Goal: Information Seeking & Learning: Learn about a topic

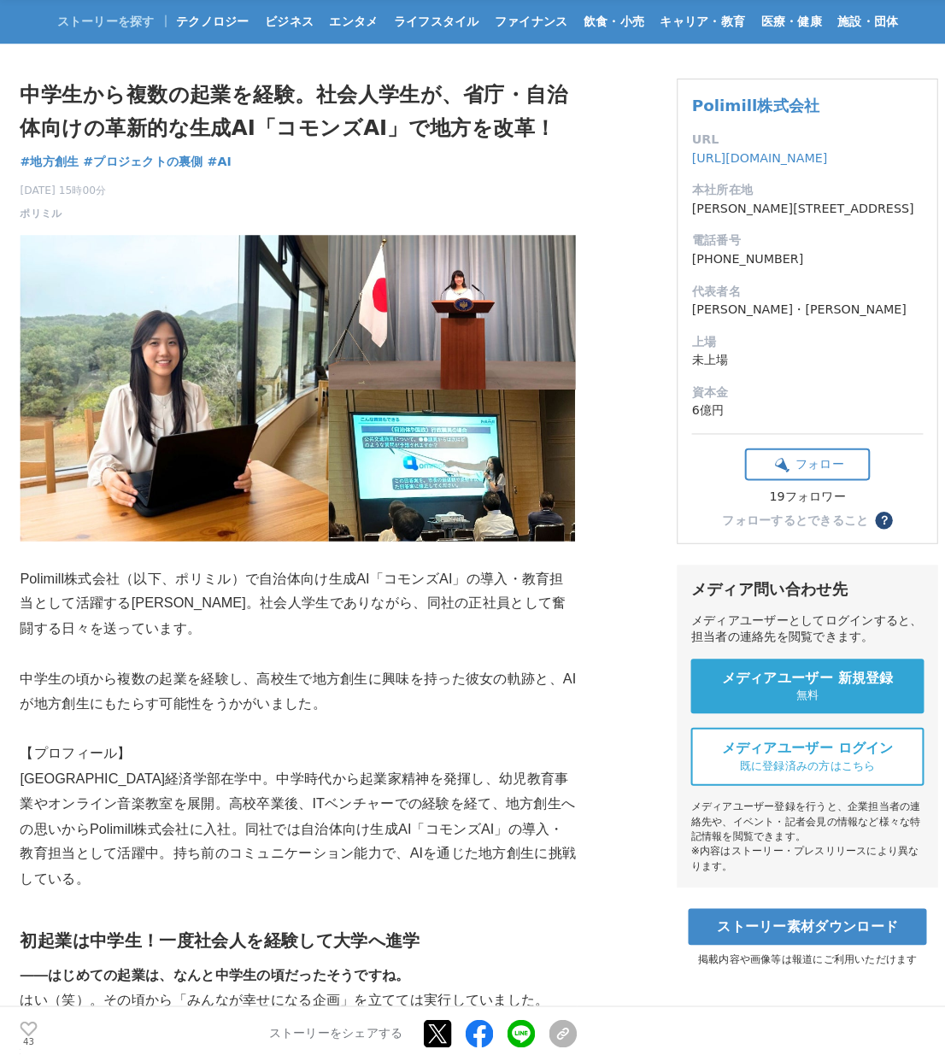
scroll to position [51, 0]
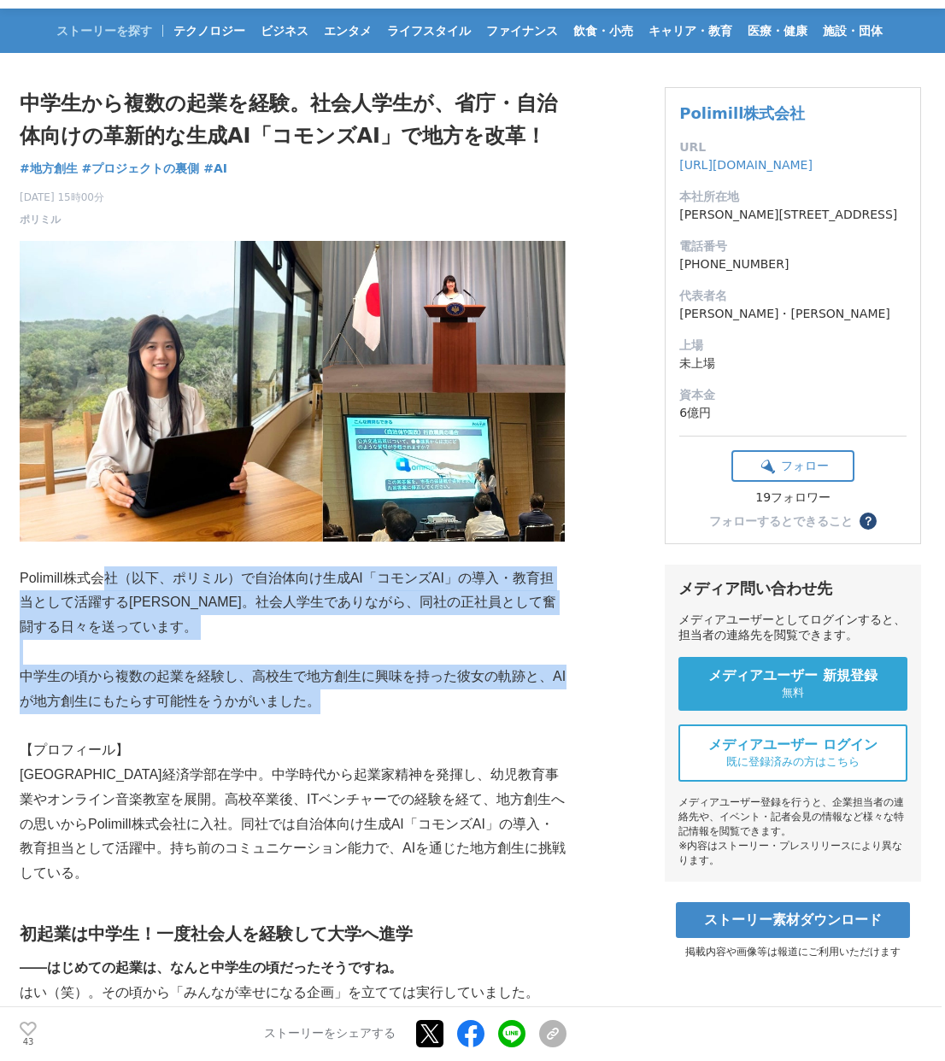
drag, startPoint x: 100, startPoint y: 572, endPoint x: 327, endPoint y: 714, distance: 267.9
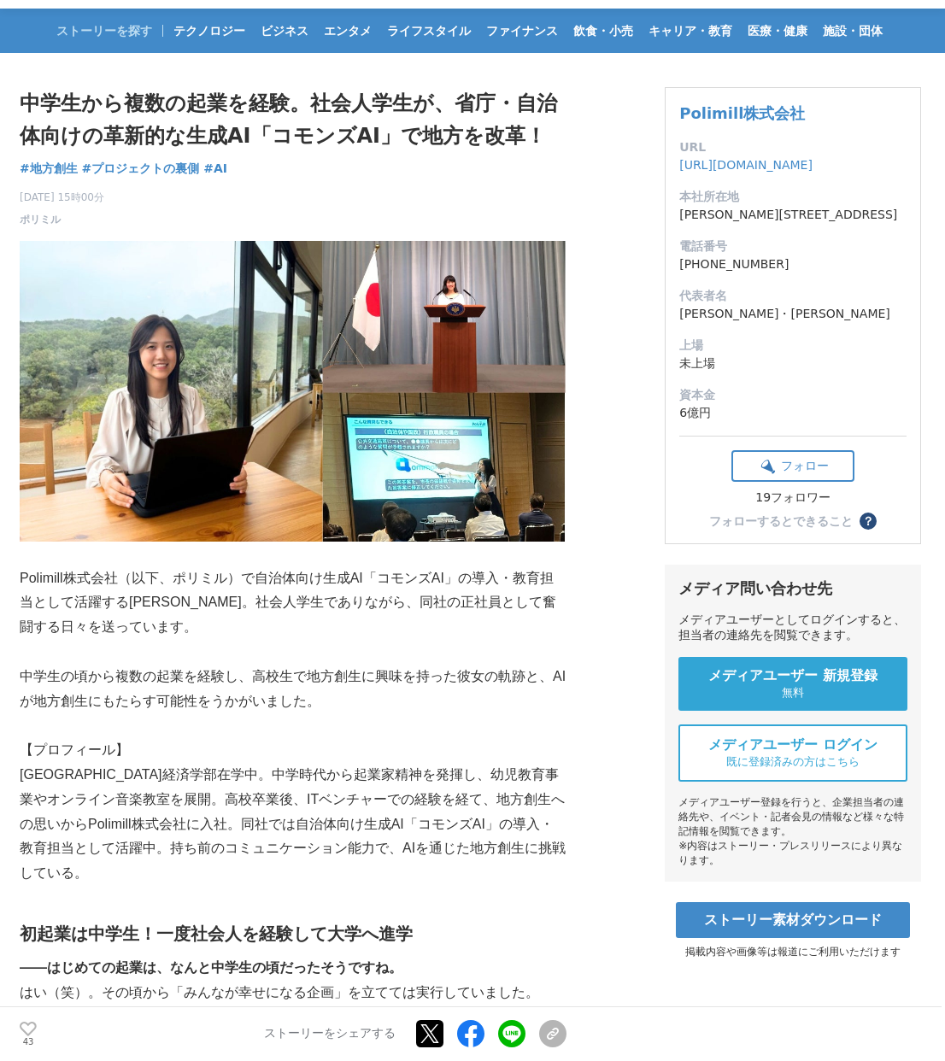
click at [282, 747] on p "【プロフィール】" at bounding box center [293, 750] width 547 height 25
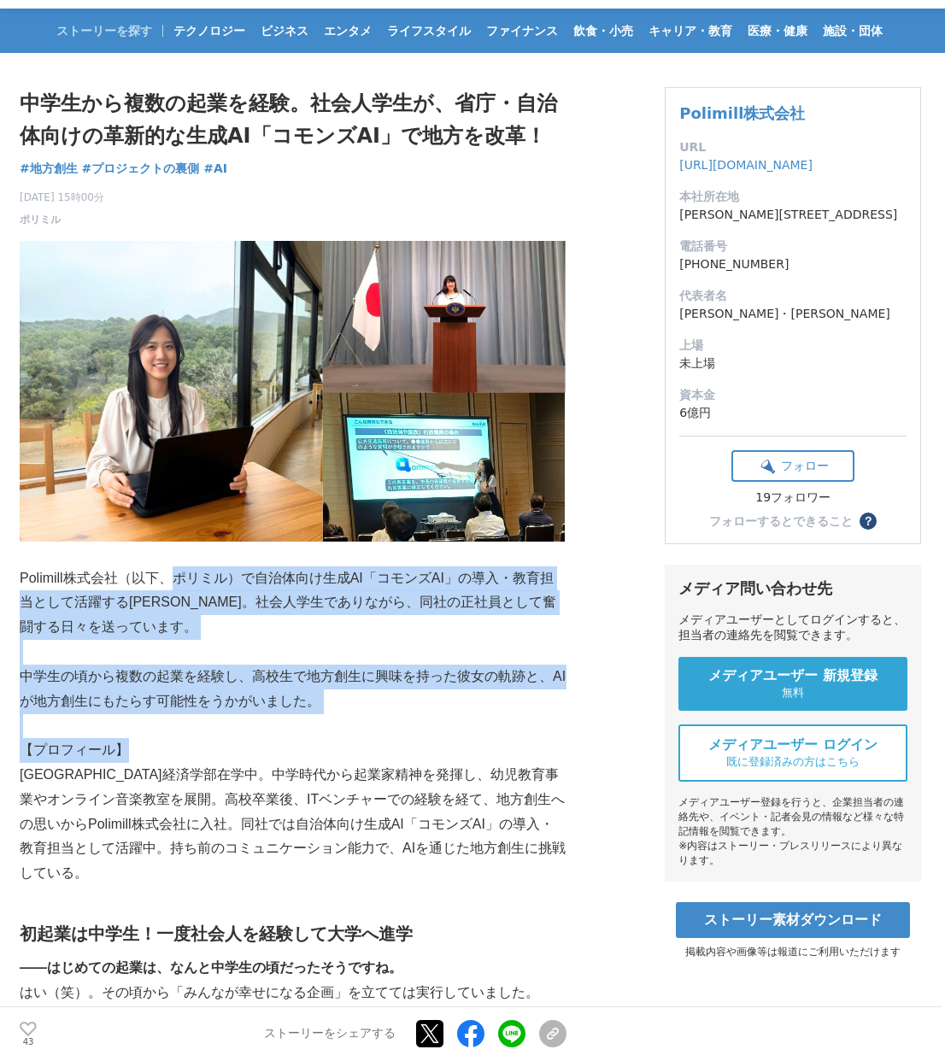
drag, startPoint x: 180, startPoint y: 582, endPoint x: 385, endPoint y: 756, distance: 269.1
click at [385, 756] on p "【プロフィール】" at bounding box center [293, 750] width 547 height 25
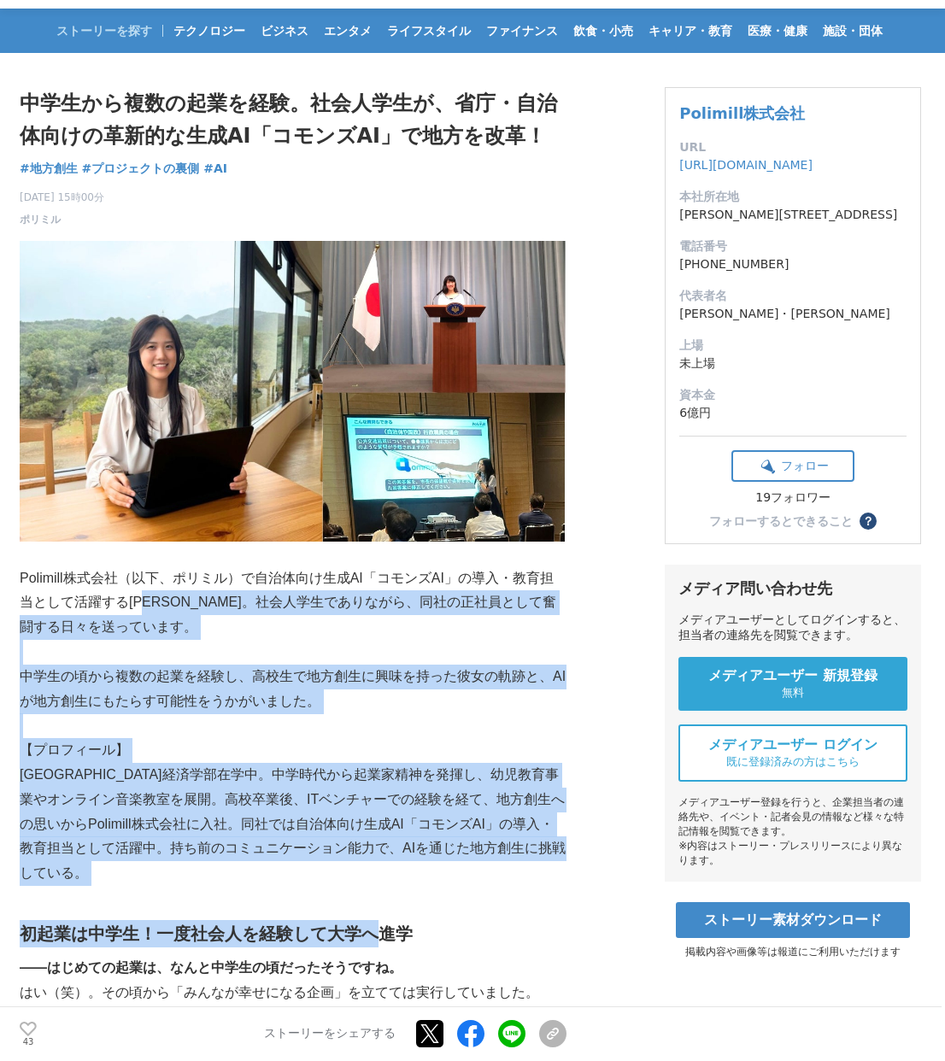
drag, startPoint x: 155, startPoint y: 596, endPoint x: 375, endPoint y: 911, distance: 383.5
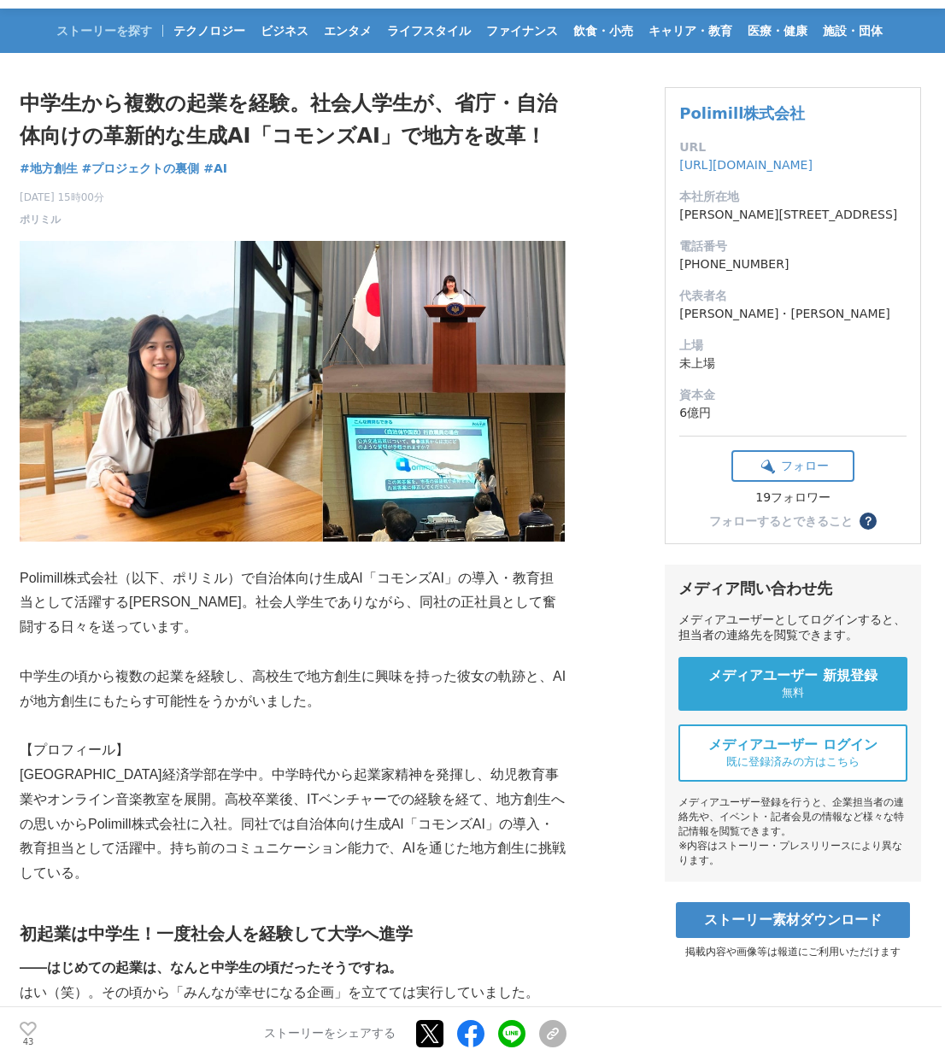
click at [255, 791] on p "[GEOGRAPHIC_DATA]経済学部在学中。中学時代から起業家精神を発揮し、幼児教育事業やオンライン音楽教室を展開。高校卒業後、ITベンチャーでの経験を…" at bounding box center [293, 824] width 547 height 123
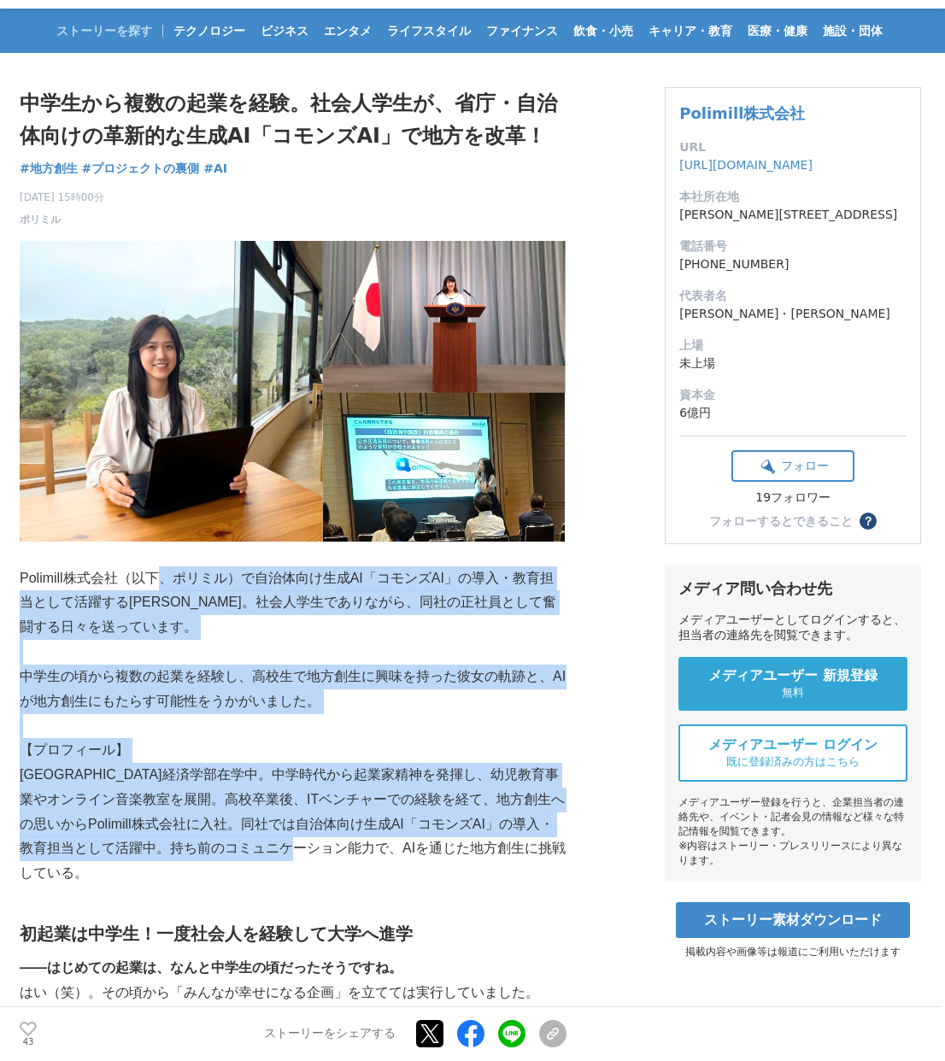
drag, startPoint x: 155, startPoint y: 575, endPoint x: 357, endPoint y: 842, distance: 334.8
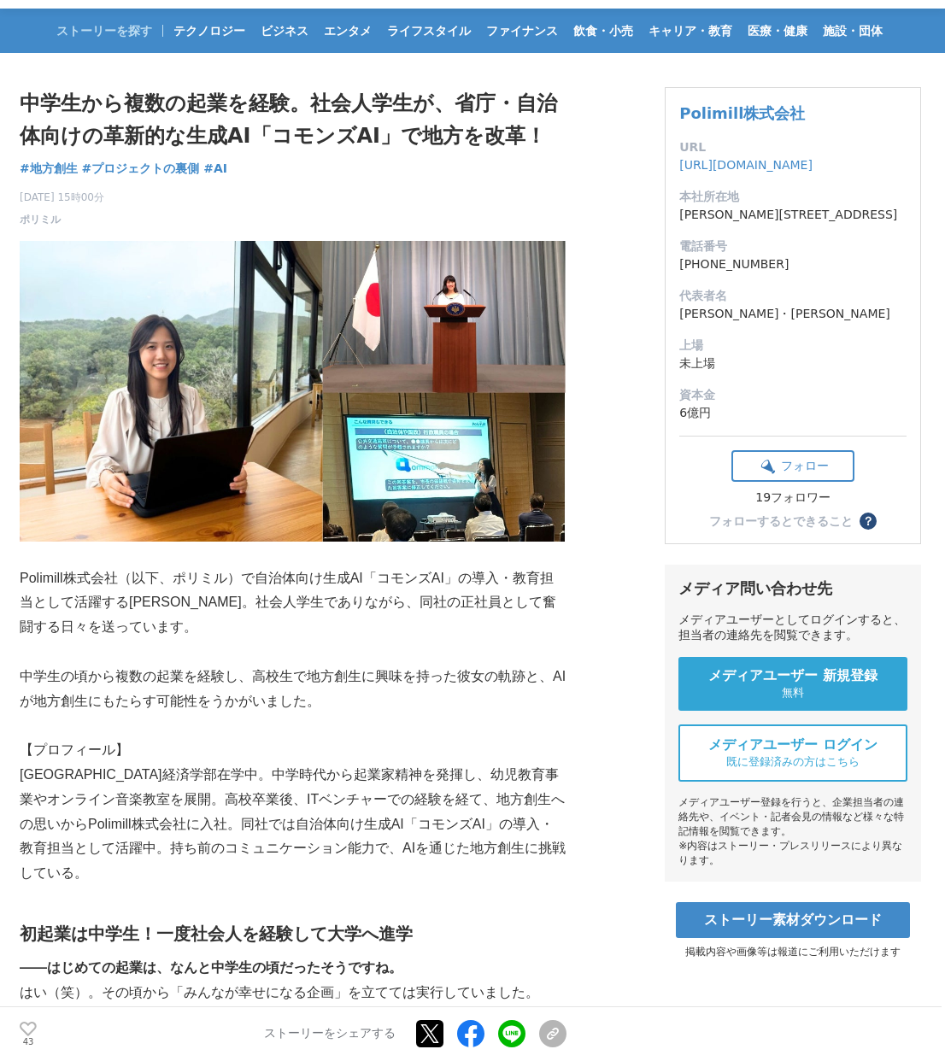
click at [249, 801] on p "[GEOGRAPHIC_DATA]経済学部在学中。中学時代から起業家精神を発揮し、幼児教育事業やオンライン音楽教室を展開。高校卒業後、ITベンチャーでの経験を…" at bounding box center [293, 824] width 547 height 123
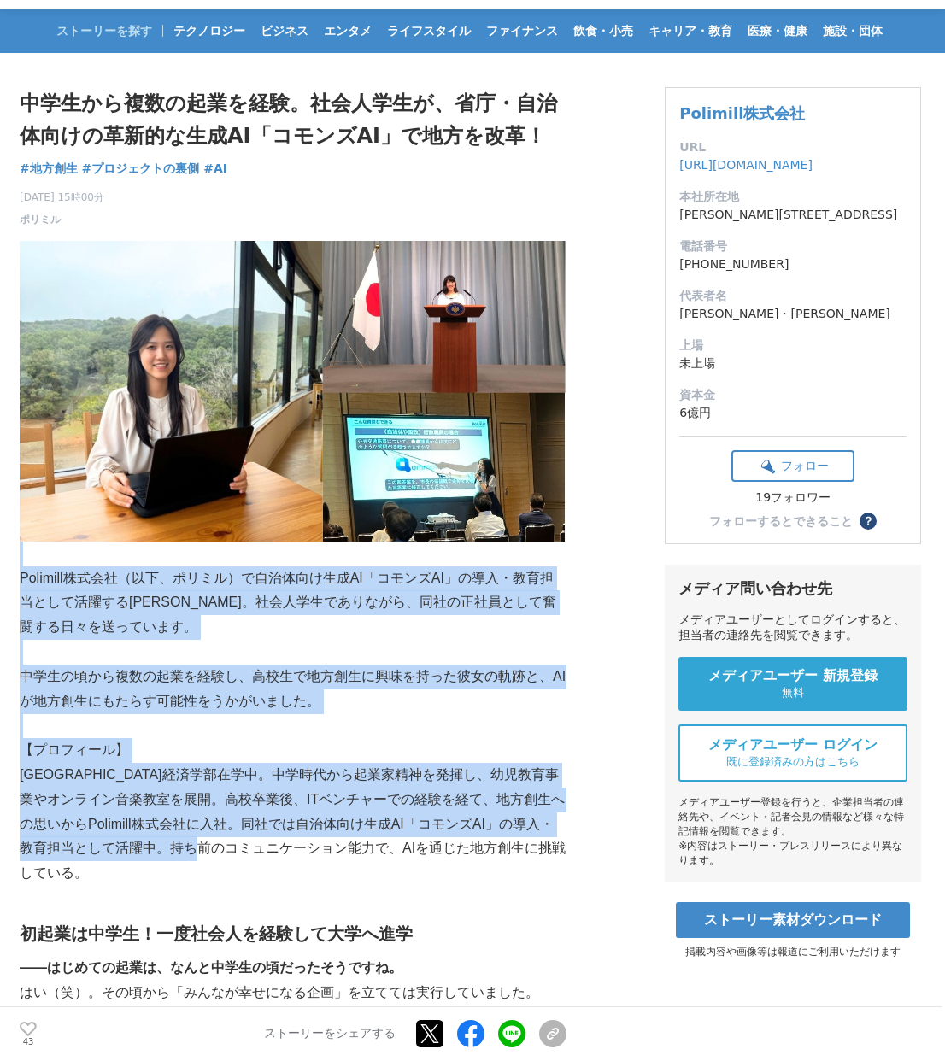
drag, startPoint x: 138, startPoint y: 555, endPoint x: 287, endPoint y: 850, distance: 330.5
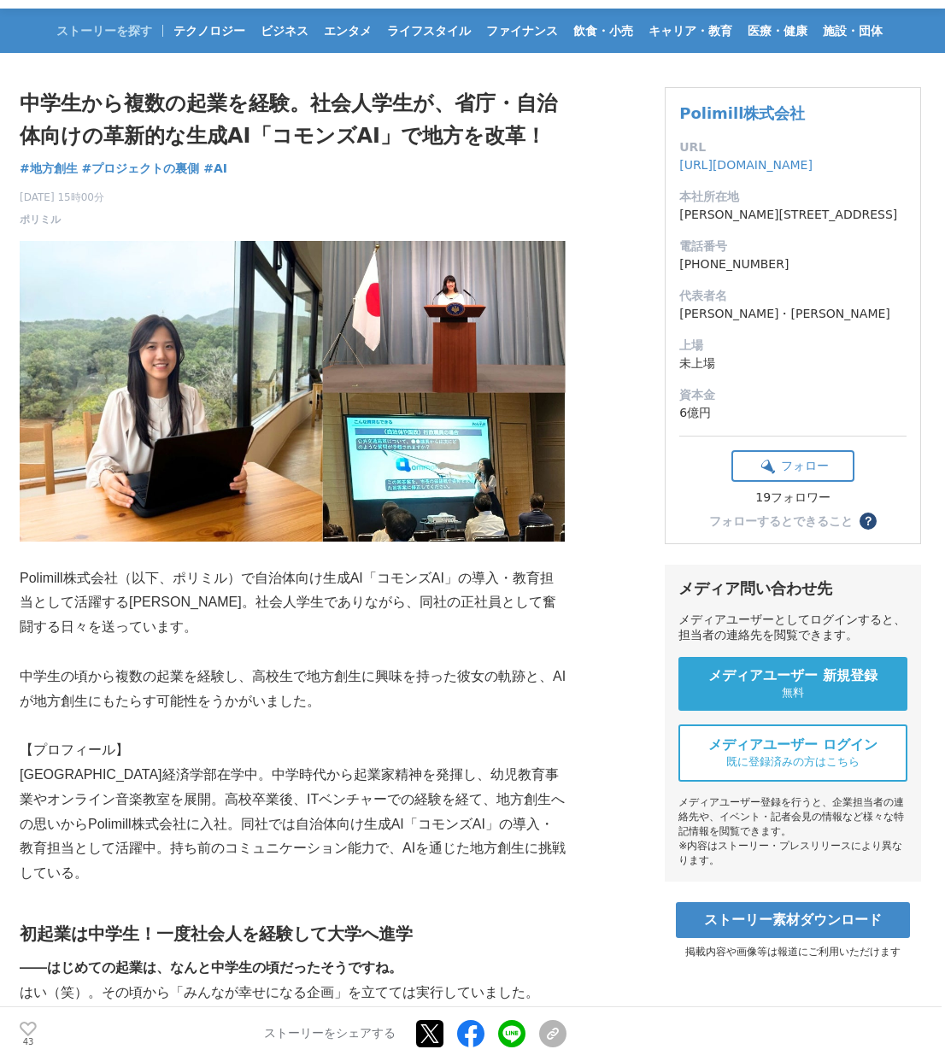
click at [232, 746] on p "【プロフィール】" at bounding box center [293, 750] width 547 height 25
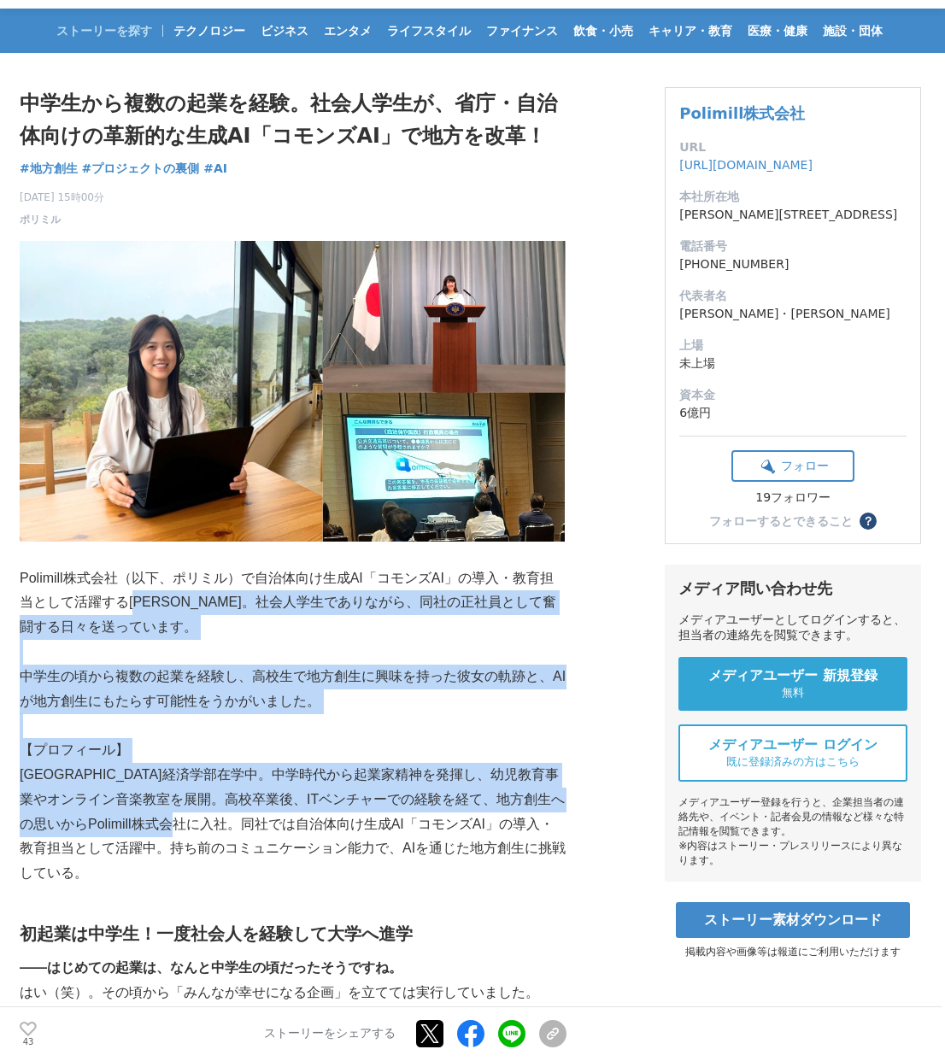
drag, startPoint x: 138, startPoint y: 598, endPoint x: 261, endPoint y: 836, distance: 267.9
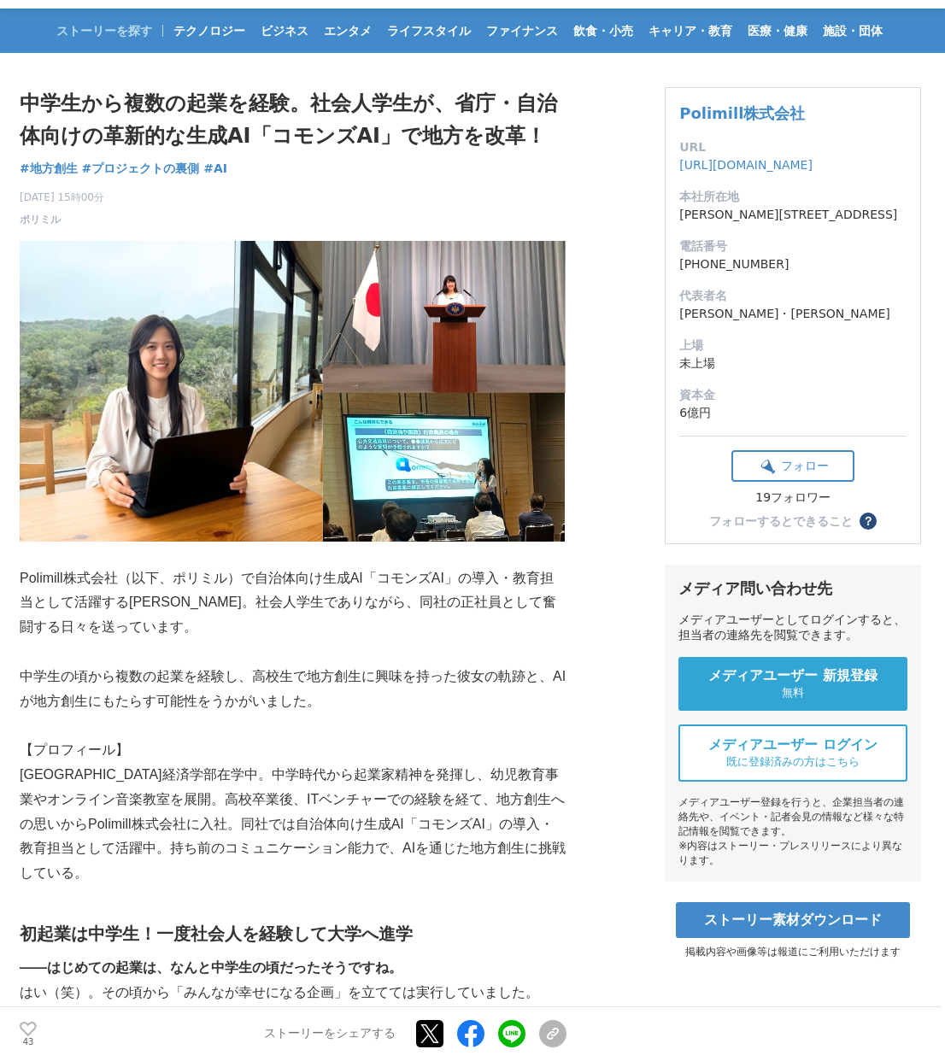
click at [261, 836] on p "[GEOGRAPHIC_DATA]経済学部在学中。中学時代から起業家精神を発揮し、幼児教育事業やオンライン音楽教室を展開。高校卒業後、ITベンチャーでの経験を…" at bounding box center [293, 824] width 547 height 123
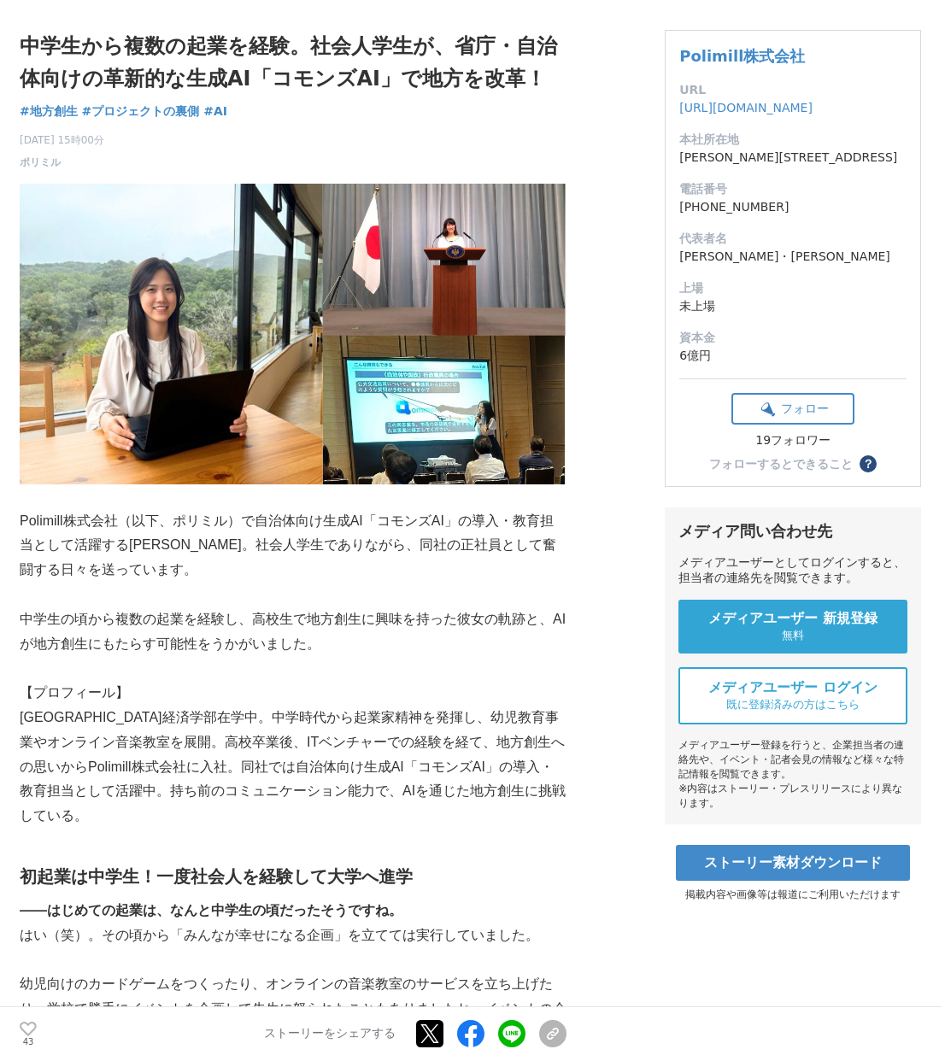
scroll to position [112, 0]
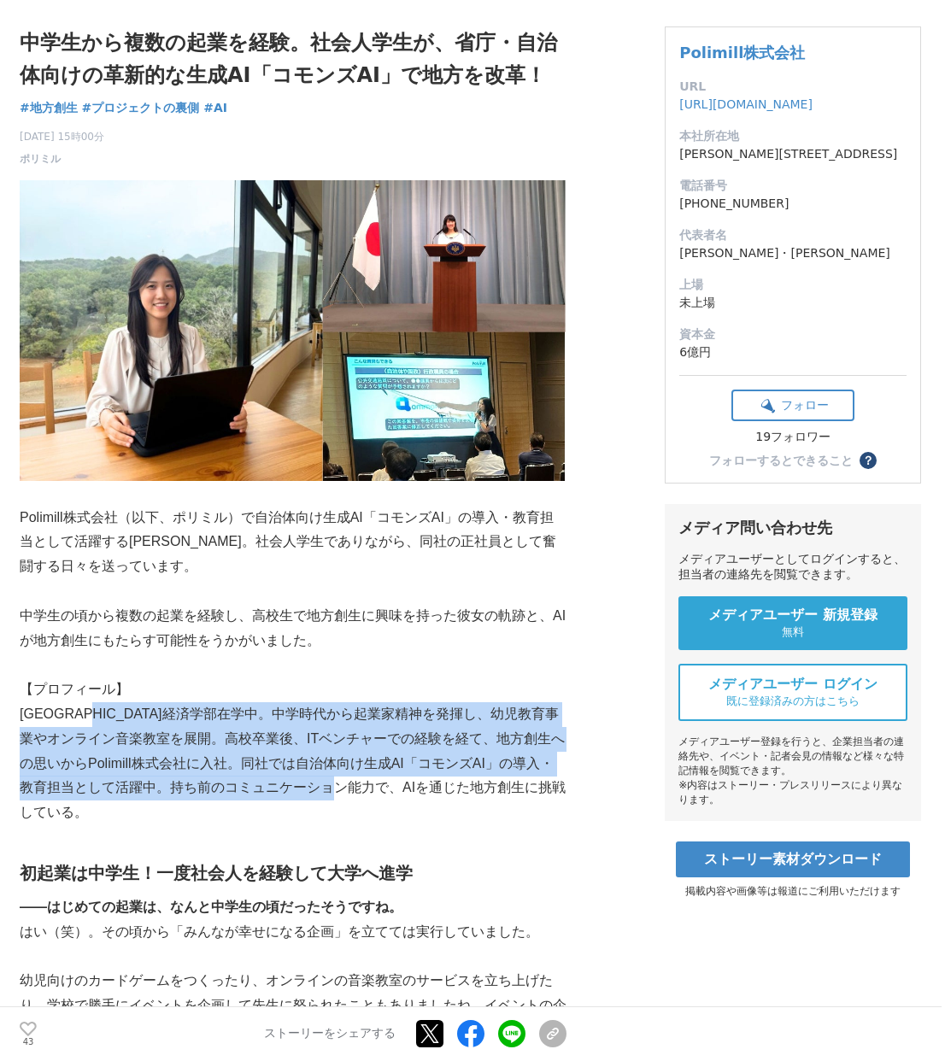
drag, startPoint x: 130, startPoint y: 706, endPoint x: 408, endPoint y: 794, distance: 291.3
click at [408, 794] on p "[GEOGRAPHIC_DATA]経済学部在学中。中学時代から起業家精神を発揮し、幼児教育事業やオンライン音楽教室を展開。高校卒業後、ITベンチャーでの経験を…" at bounding box center [293, 763] width 547 height 123
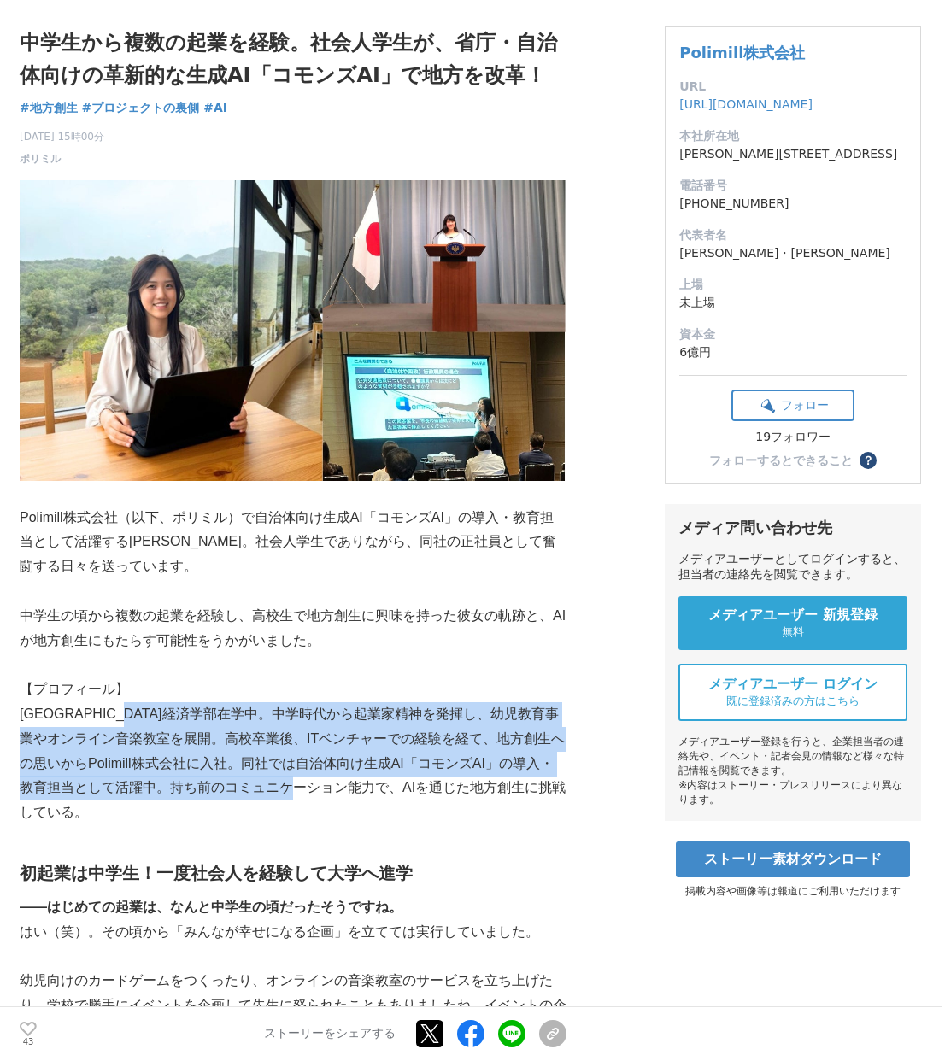
drag, startPoint x: 180, startPoint y: 715, endPoint x: 366, endPoint y: 785, distance: 198.2
click at [366, 785] on p "[GEOGRAPHIC_DATA]経済学部在学中。中学時代から起業家精神を発揮し、幼児教育事業やオンライン音楽教室を展開。高校卒業後、ITベンチャーでの経験を…" at bounding box center [293, 763] width 547 height 123
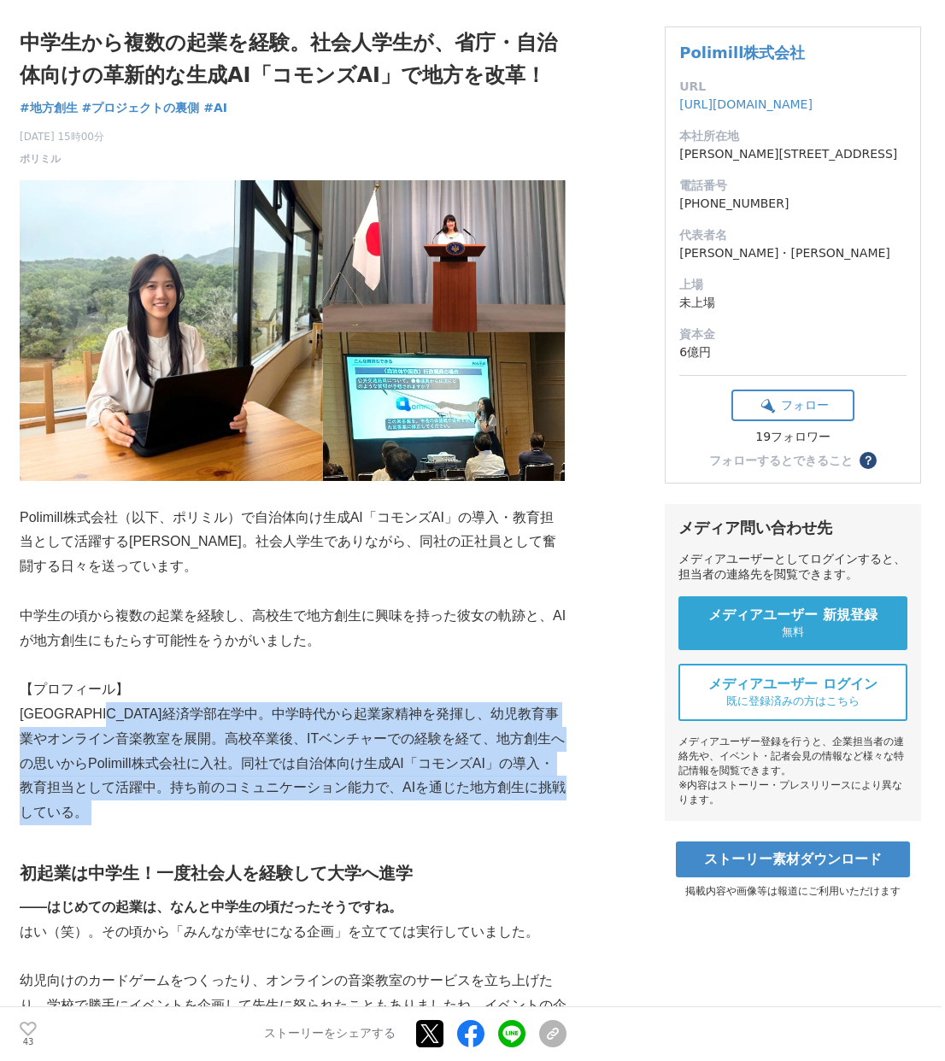
drag, startPoint x: 156, startPoint y: 707, endPoint x: 454, endPoint y: 803, distance: 312.6
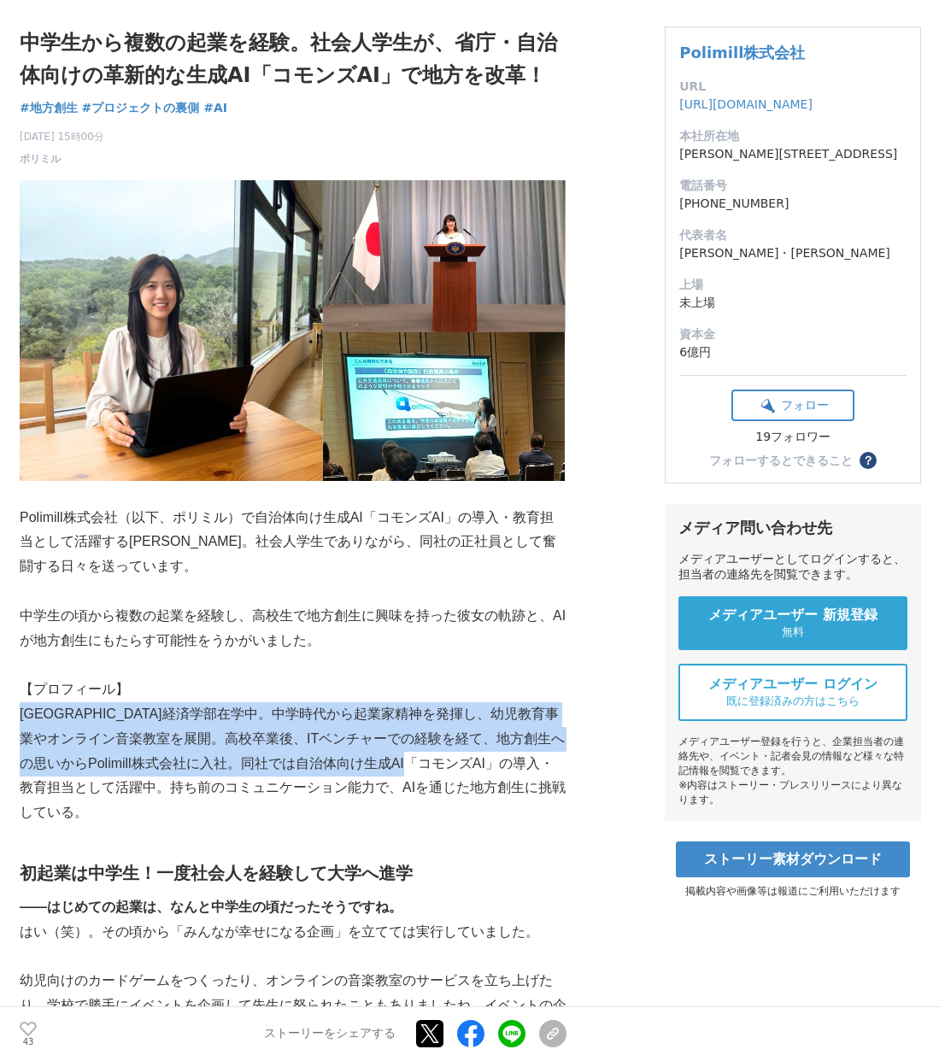
drag, startPoint x: 144, startPoint y: 695, endPoint x: 477, endPoint y: 768, distance: 341.2
click at [477, 768] on p "[GEOGRAPHIC_DATA]経済学部在学中。中学時代から起業家精神を発揮し、幼児教育事業やオンライン音楽教室を展開。高校卒業後、ITベンチャーでの経験を…" at bounding box center [293, 763] width 547 height 123
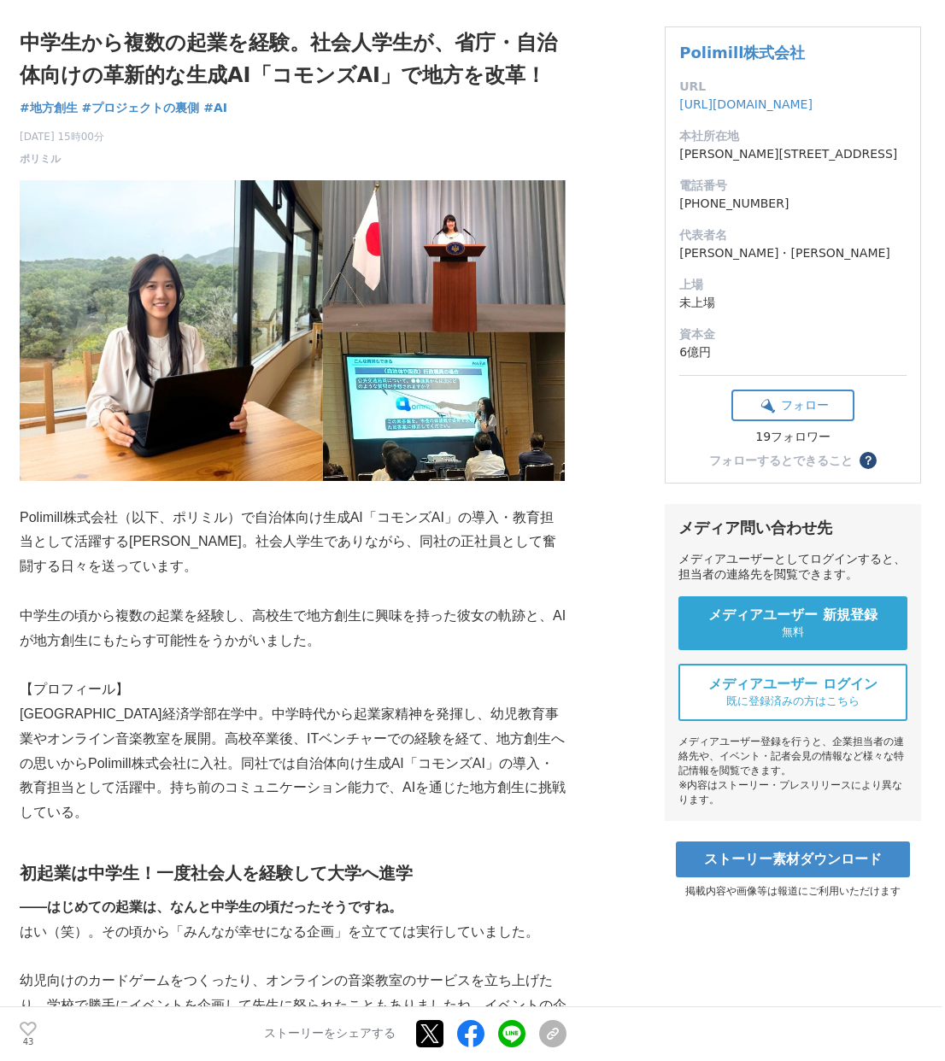
drag, startPoint x: 138, startPoint y: 676, endPoint x: 439, endPoint y: 795, distance: 323.7
click at [439, 795] on p "[GEOGRAPHIC_DATA]経済学部在学中。中学時代から起業家精神を発揮し、幼児教育事業やオンライン音楽教室を展開。高校卒業後、ITベンチャーでの経験を…" at bounding box center [293, 763] width 547 height 123
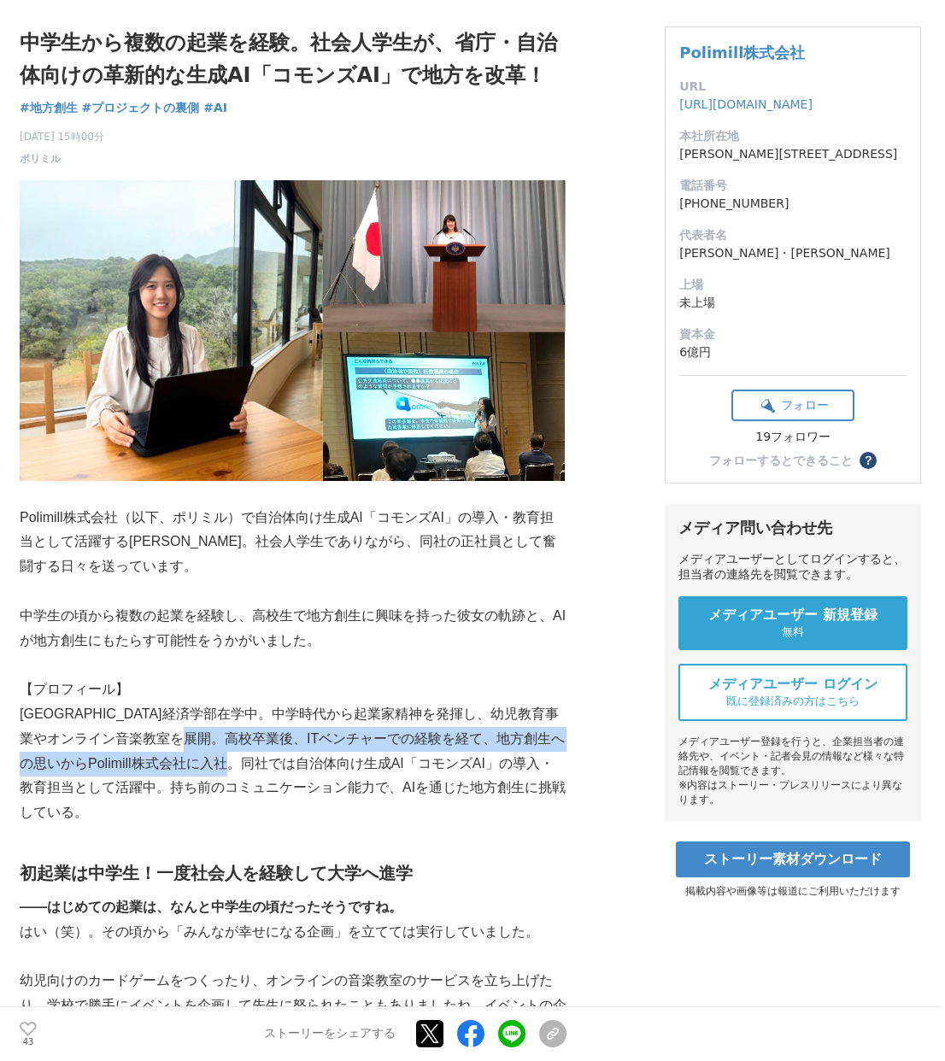
drag, startPoint x: 247, startPoint y: 731, endPoint x: 407, endPoint y: 812, distance: 178.8
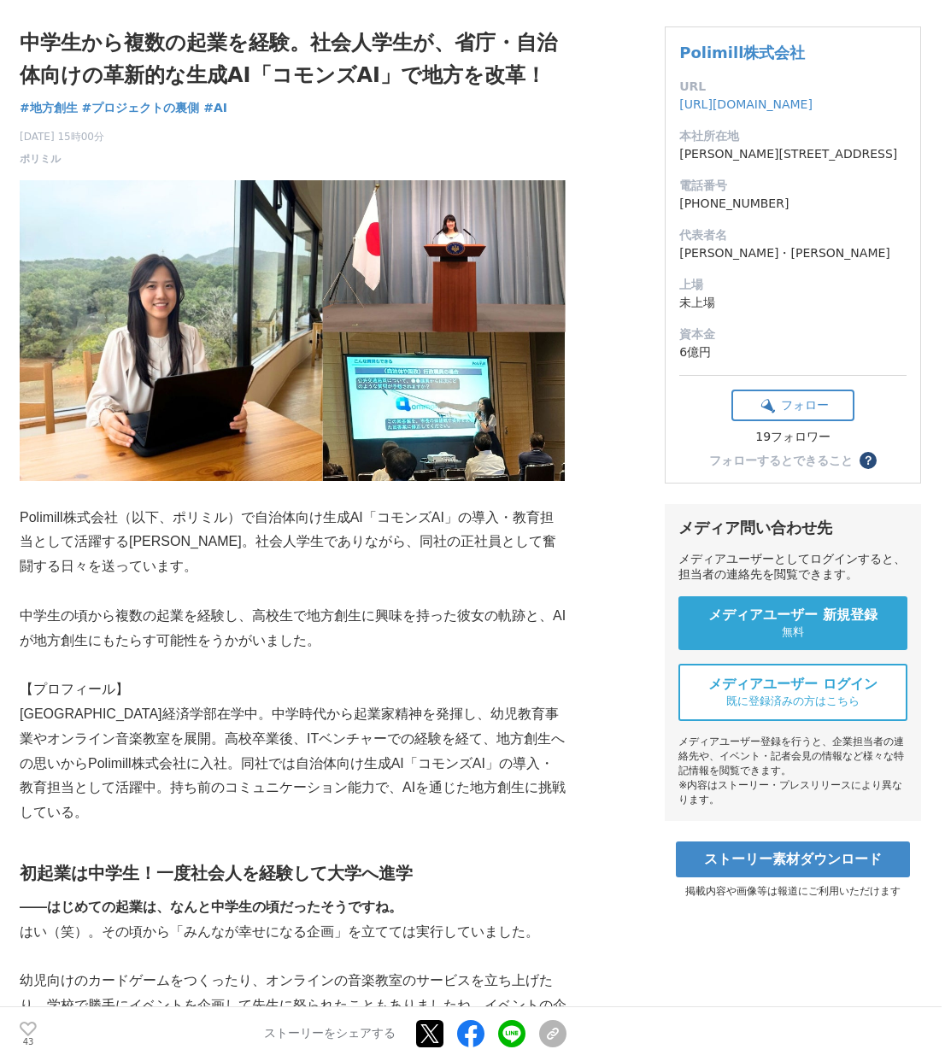
scroll to position [460, 0]
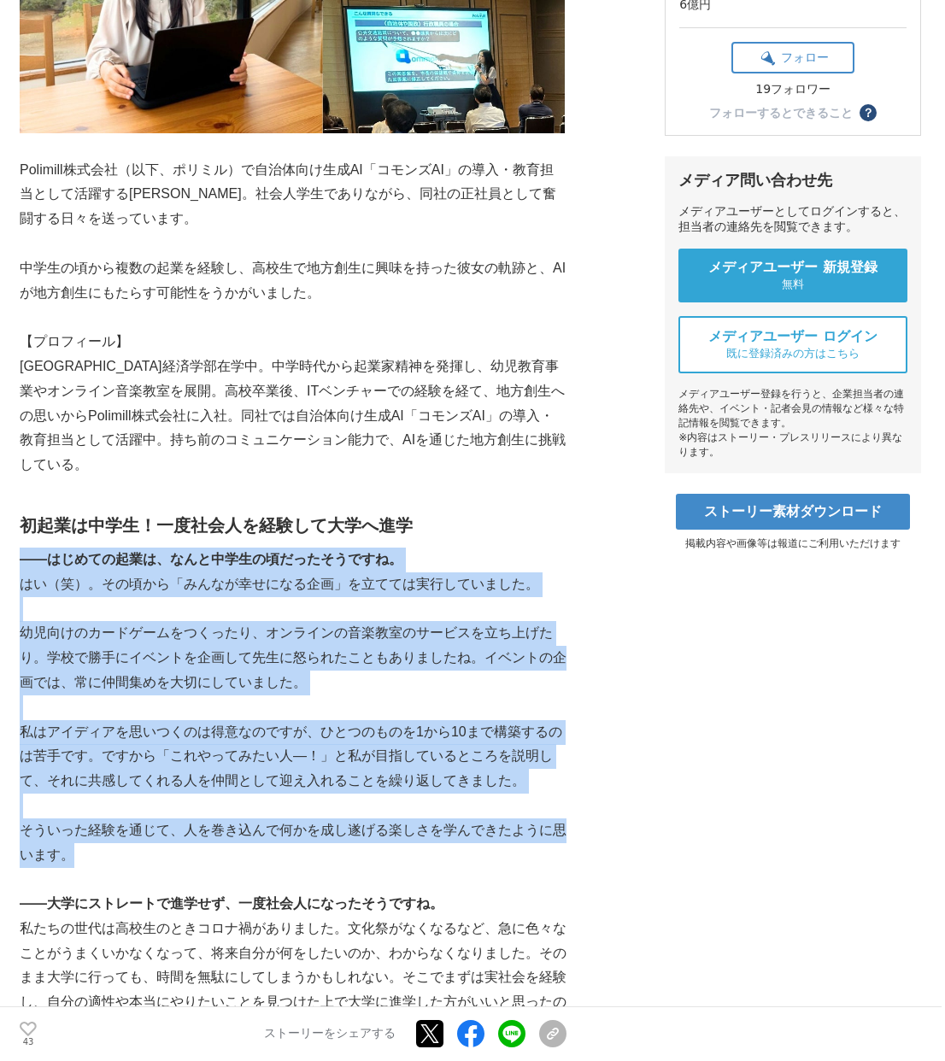
drag, startPoint x: 156, startPoint y: 514, endPoint x: 384, endPoint y: 847, distance: 403.1
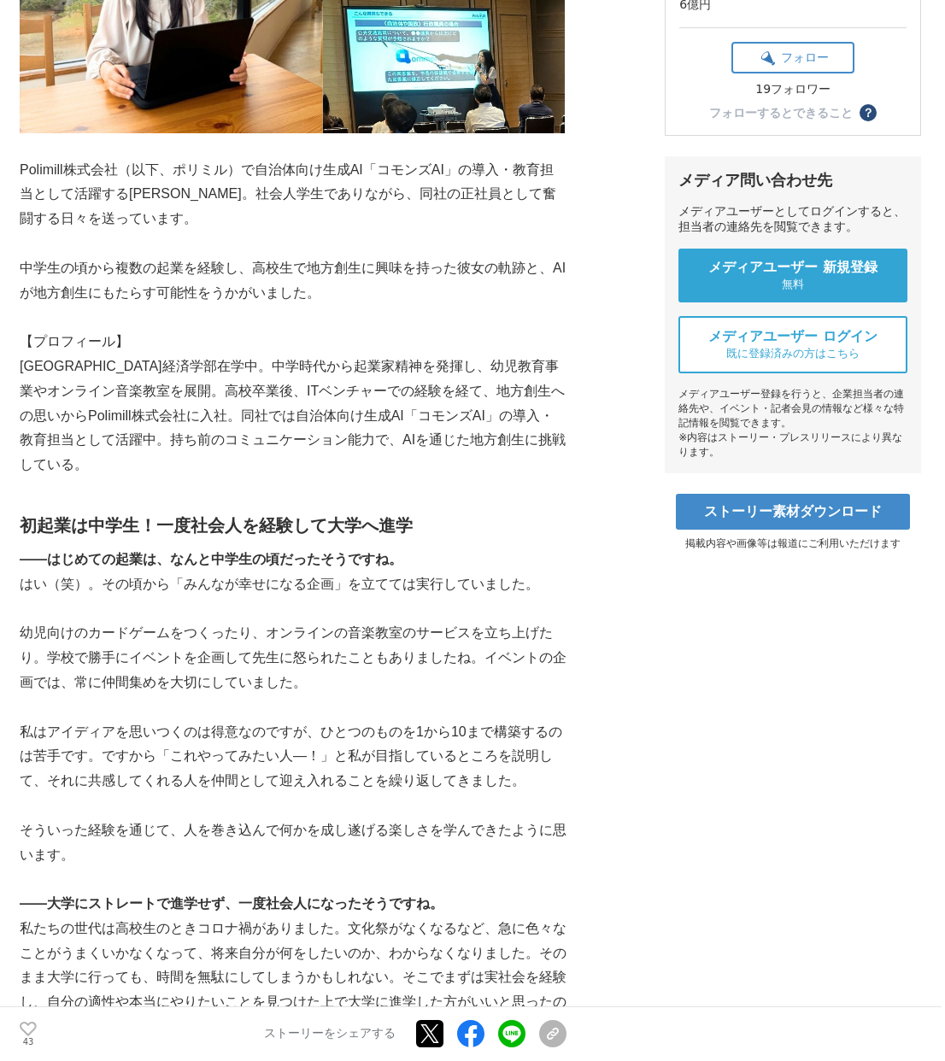
click at [271, 649] on p "幼児向けのカードゲームをつくったり、オンラインの音楽教室のサービスを立ち上げたり。学校で勝手にイベントを企画して先生に怒られたこともありましたね。イベントの企…" at bounding box center [293, 657] width 547 height 73
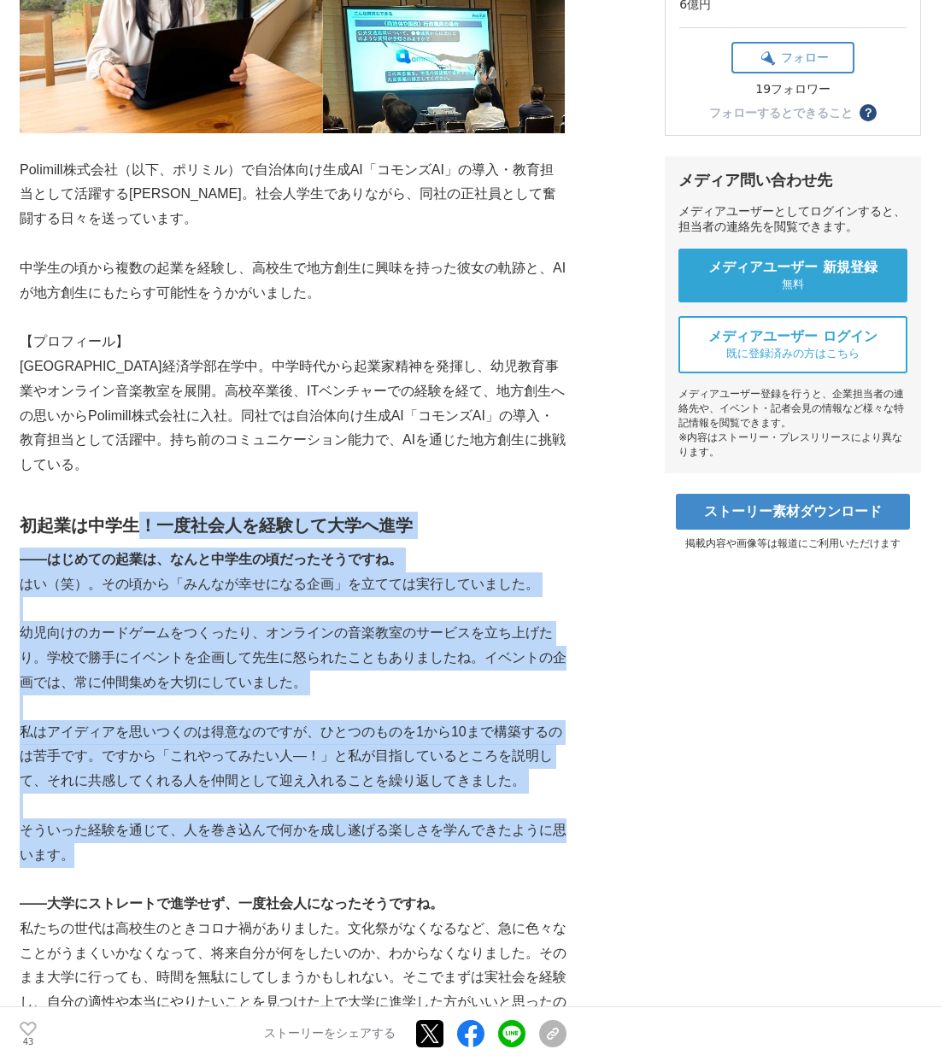
drag, startPoint x: 140, startPoint y: 491, endPoint x: 331, endPoint y: 850, distance: 406.3
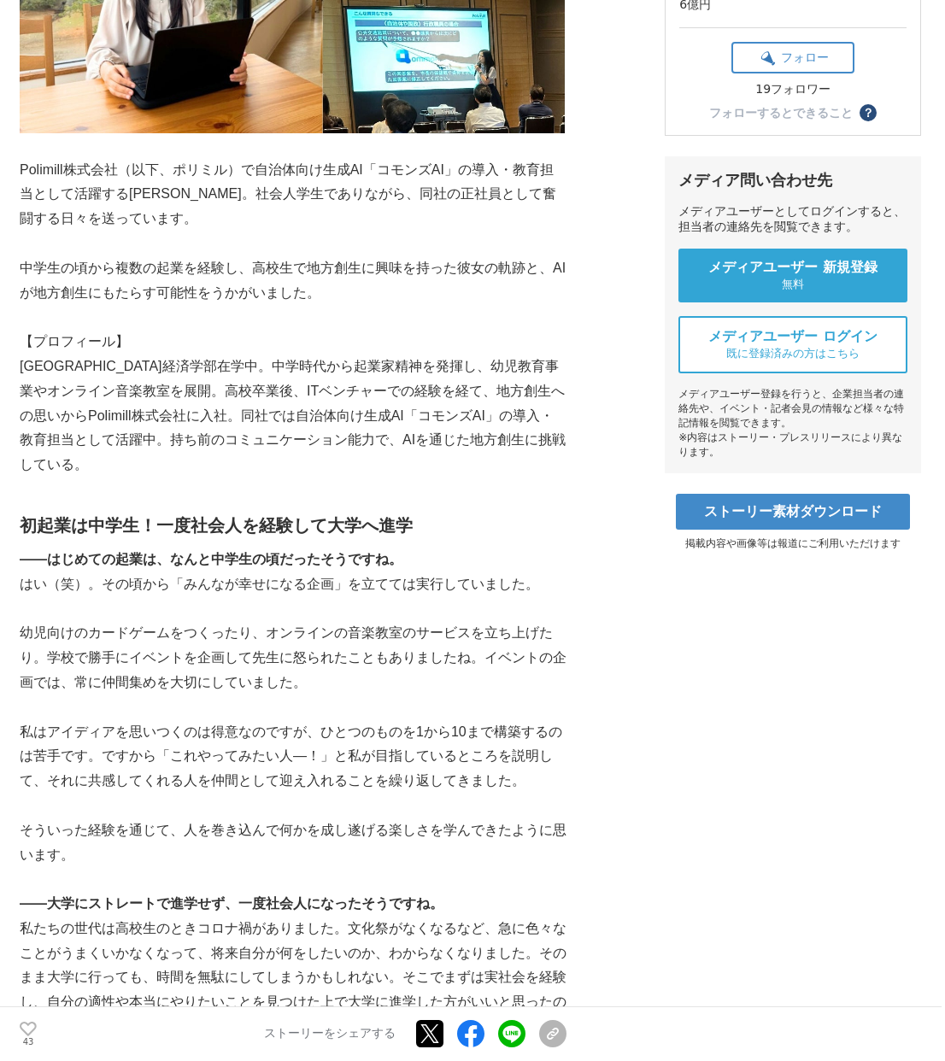
click at [242, 667] on p "幼児向けのカードゲームをつくったり、オンラインの音楽教室のサービスを立ち上げたり。学校で勝手にイベントを企画して先生に怒られたこともありましたね。イベントの企…" at bounding box center [293, 657] width 547 height 73
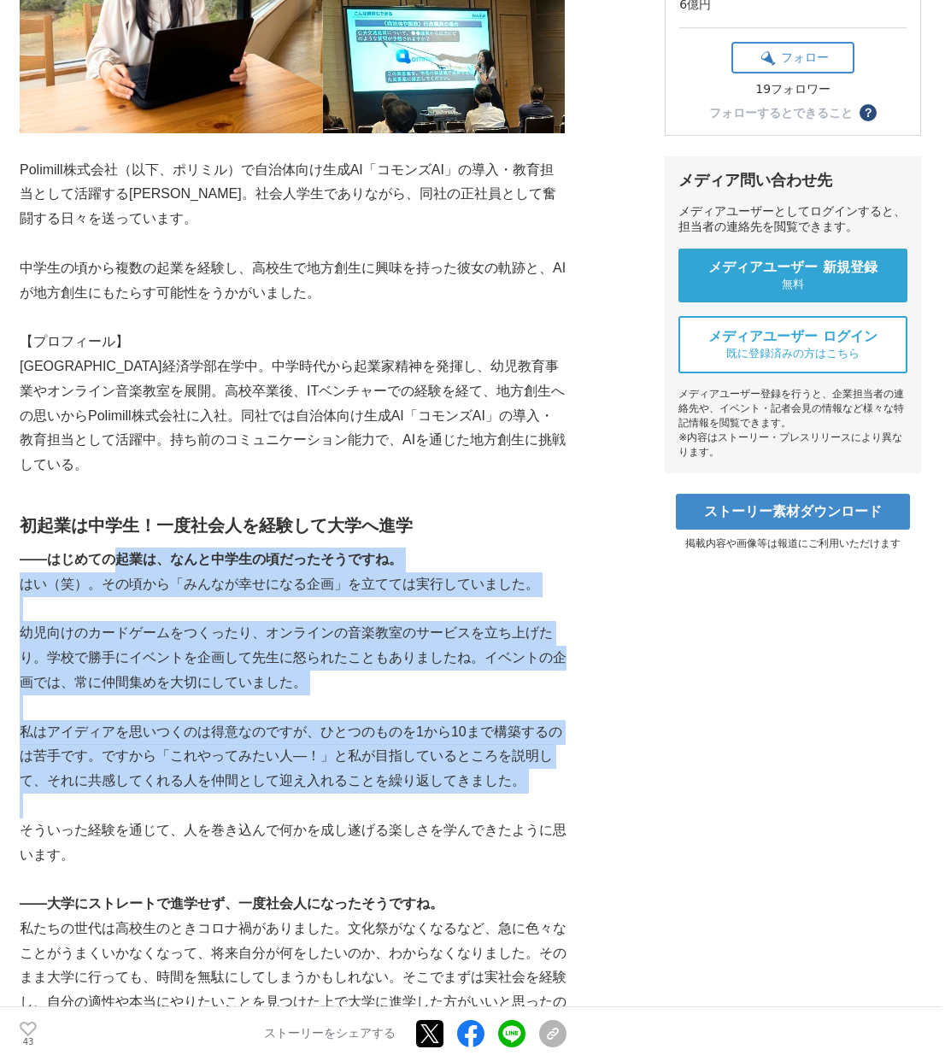
drag, startPoint x: 118, startPoint y: 531, endPoint x: 305, endPoint y: 814, distance: 339.1
click at [305, 819] on p "そういった経験を通じて、人を巻き込んで何かを成し遂げる楽しさを学んできたように思います。" at bounding box center [293, 844] width 547 height 50
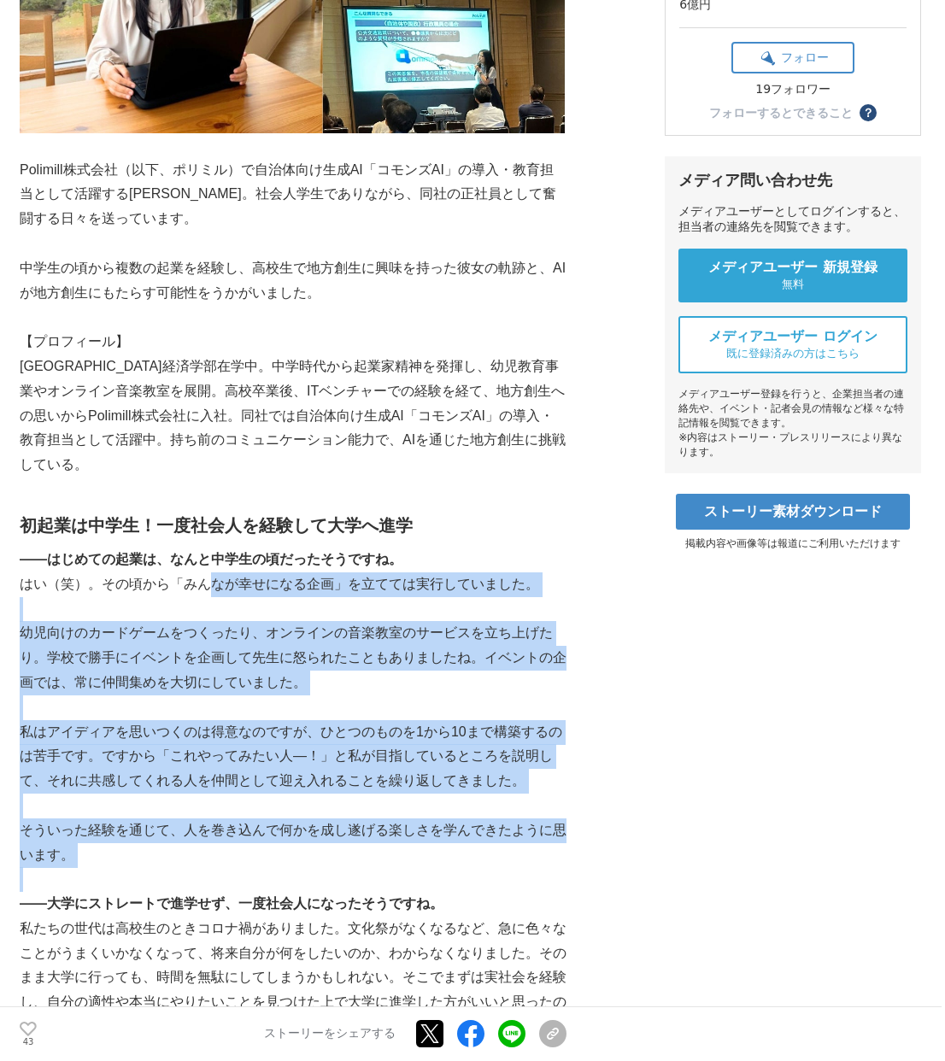
drag, startPoint x: 201, startPoint y: 561, endPoint x: 366, endPoint y: 873, distance: 352.8
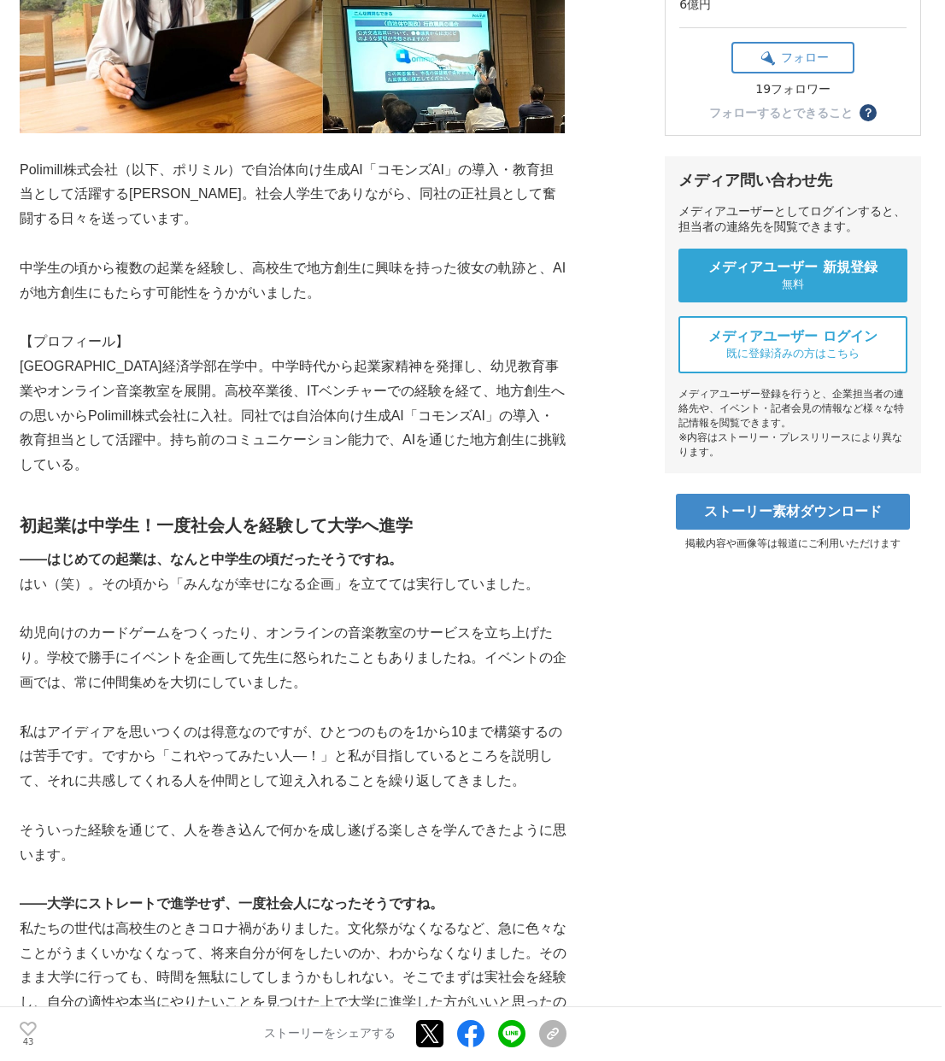
click at [282, 695] on p at bounding box center [293, 707] width 547 height 25
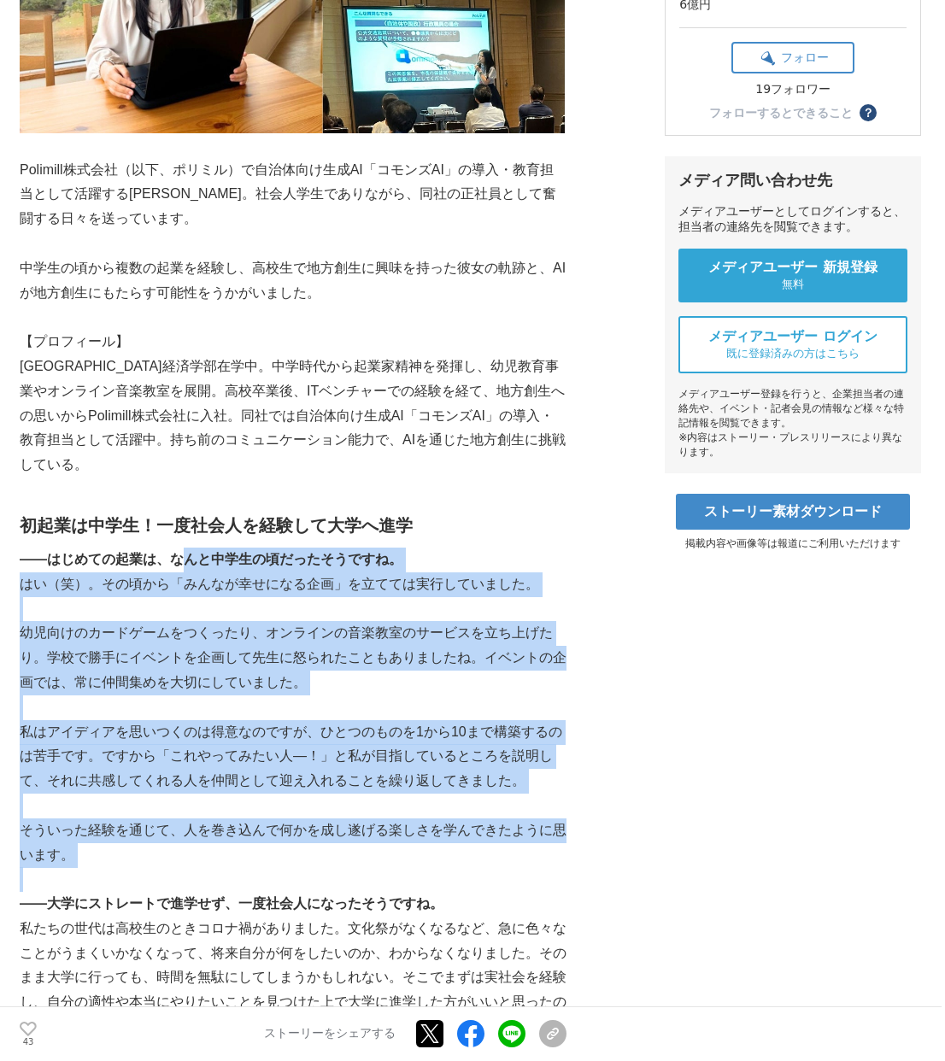
drag, startPoint x: 188, startPoint y: 543, endPoint x: 305, endPoint y: 855, distance: 333.1
click at [305, 867] on p at bounding box center [293, 879] width 547 height 25
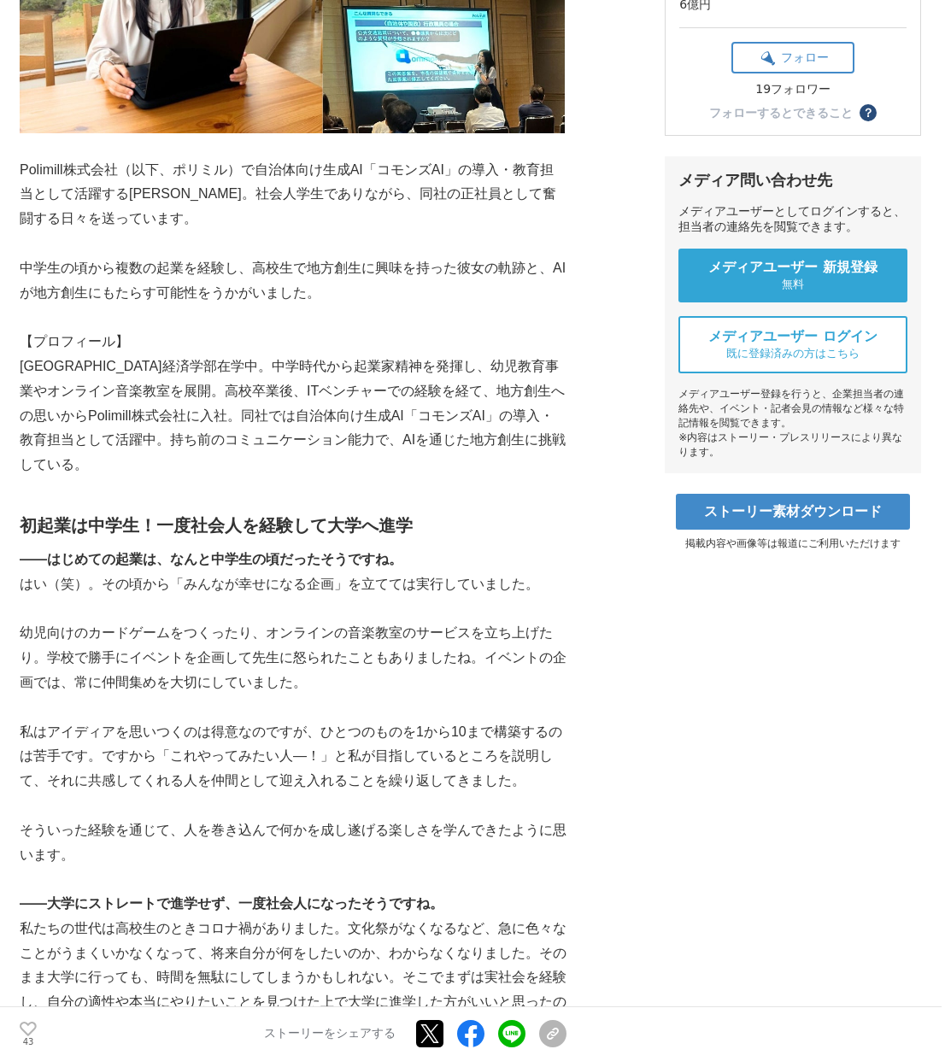
scroll to position [768, 0]
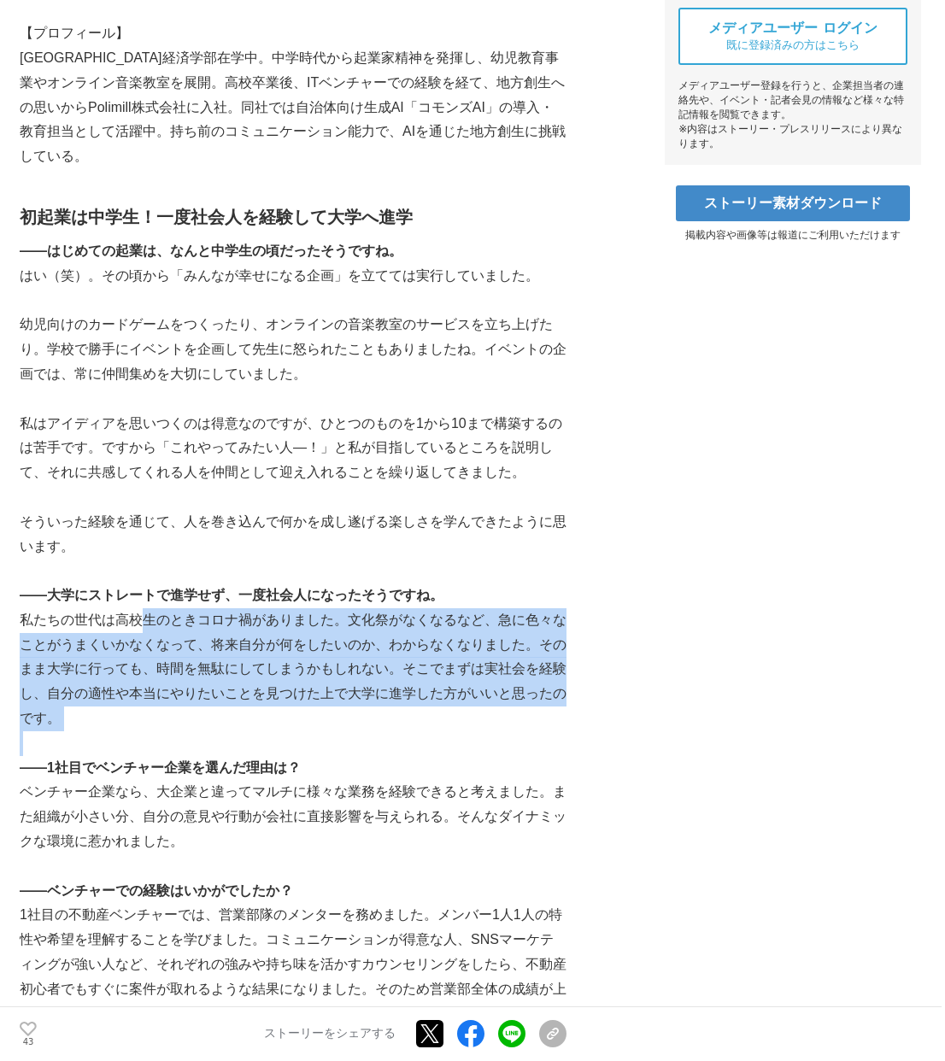
drag, startPoint x: 141, startPoint y: 592, endPoint x: 302, endPoint y: 719, distance: 205.1
click at [302, 731] on p at bounding box center [293, 743] width 547 height 25
drag, startPoint x: 20, startPoint y: 590, endPoint x: 273, endPoint y: 717, distance: 283.1
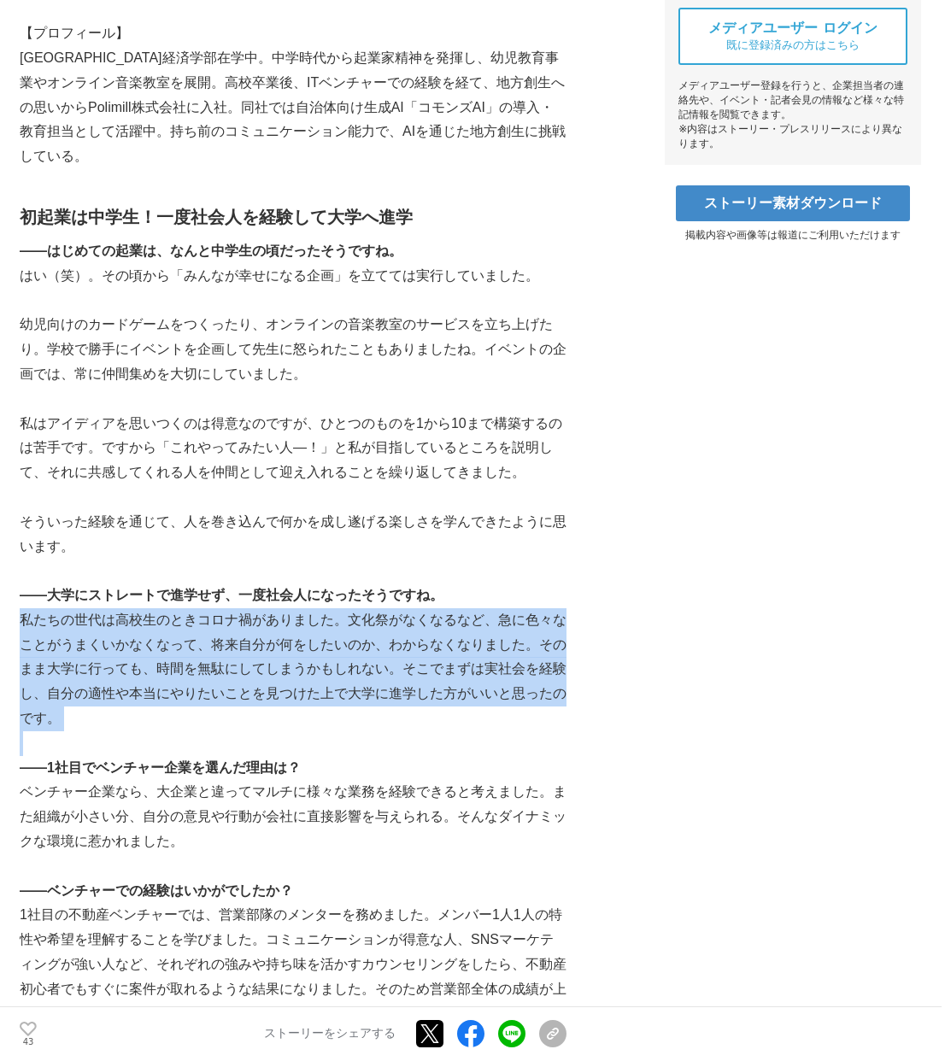
click at [273, 731] on p at bounding box center [293, 743] width 547 height 25
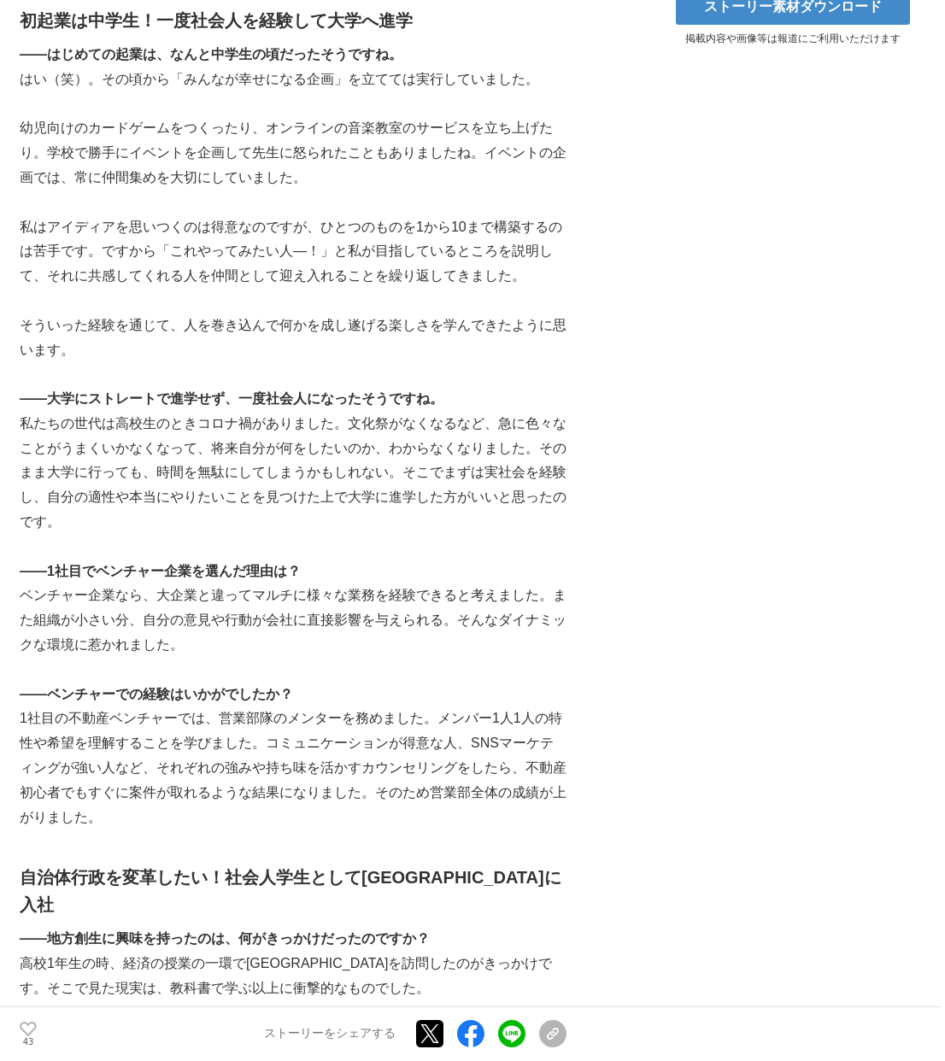
scroll to position [1051, 0]
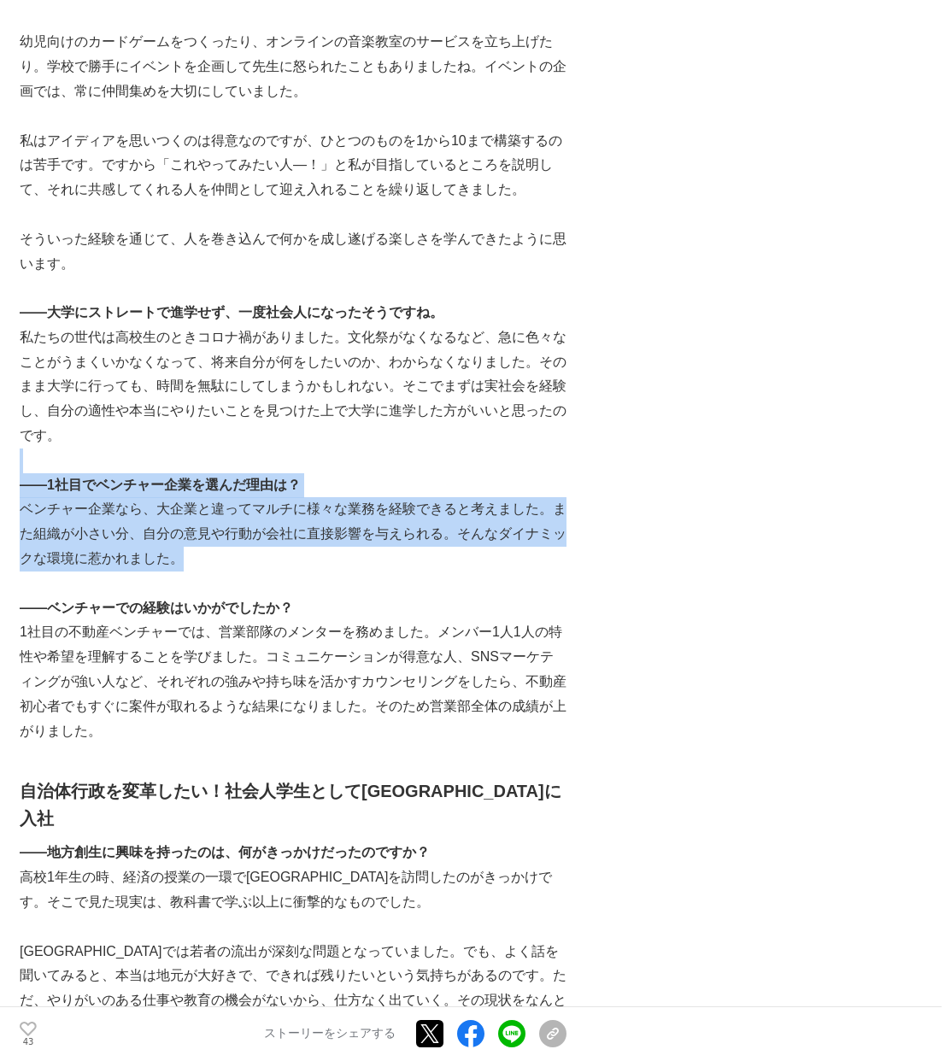
drag, startPoint x: 120, startPoint y: 439, endPoint x: 277, endPoint y: 529, distance: 180.3
click at [277, 529] on p "ベンチャー企業なら、大企業と違ってマルチに様々な業務を経験できると考えました。また組織が小さい分、自分の意見や行動が会社に直接影響を与えられる。そんなダイナミ…" at bounding box center [293, 533] width 547 height 73
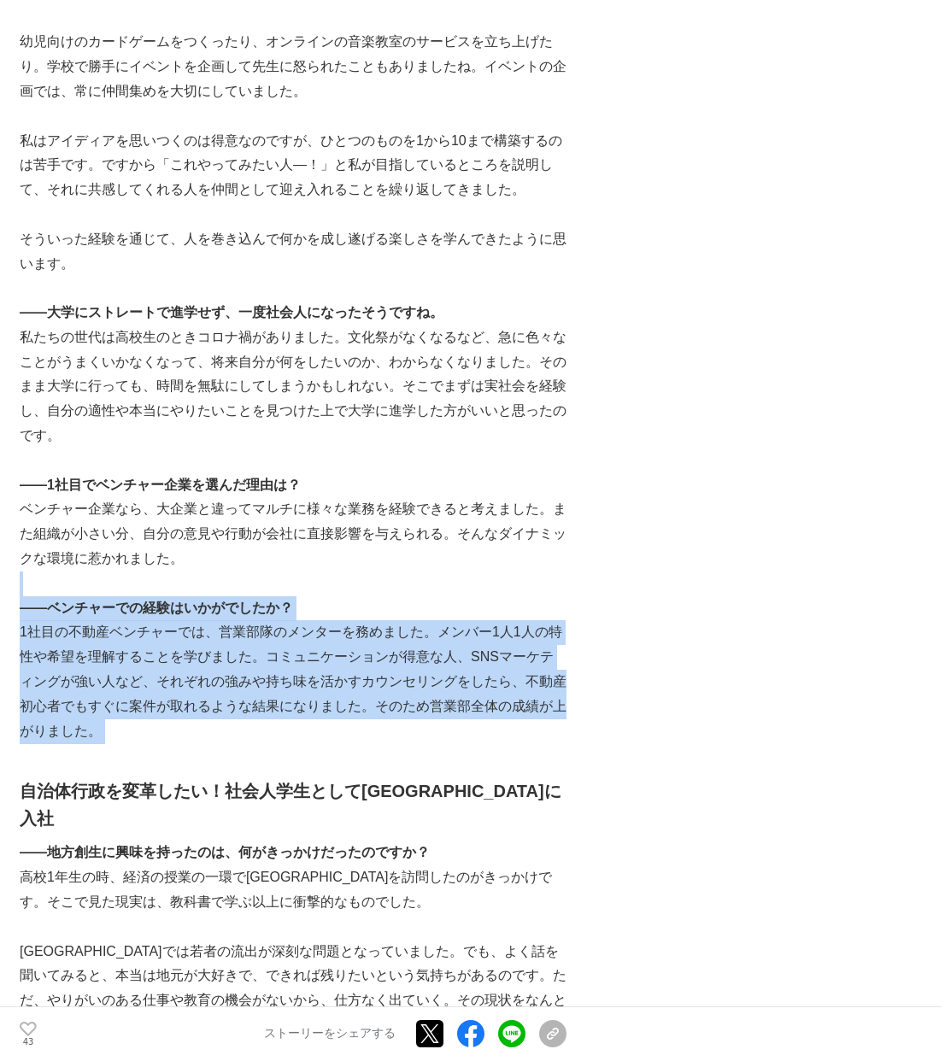
drag, startPoint x: 97, startPoint y: 559, endPoint x: 249, endPoint y: 728, distance: 227.5
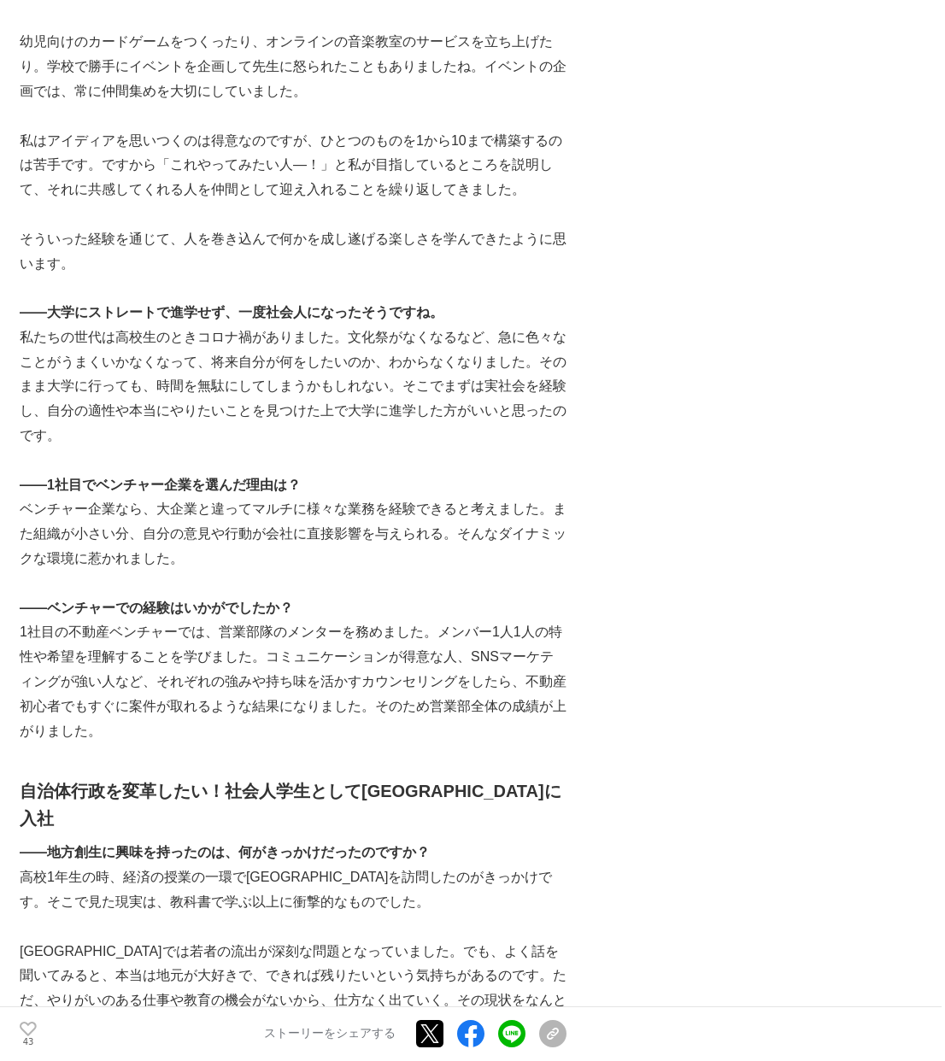
click at [198, 716] on p "1社目の不動産ベンチャーでは、営業部隊のメンターを務めました。メンバー1人1人の特性や希望を理解することを学びました。コミュニケーションが得意な人、SNSマー…" at bounding box center [293, 681] width 547 height 123
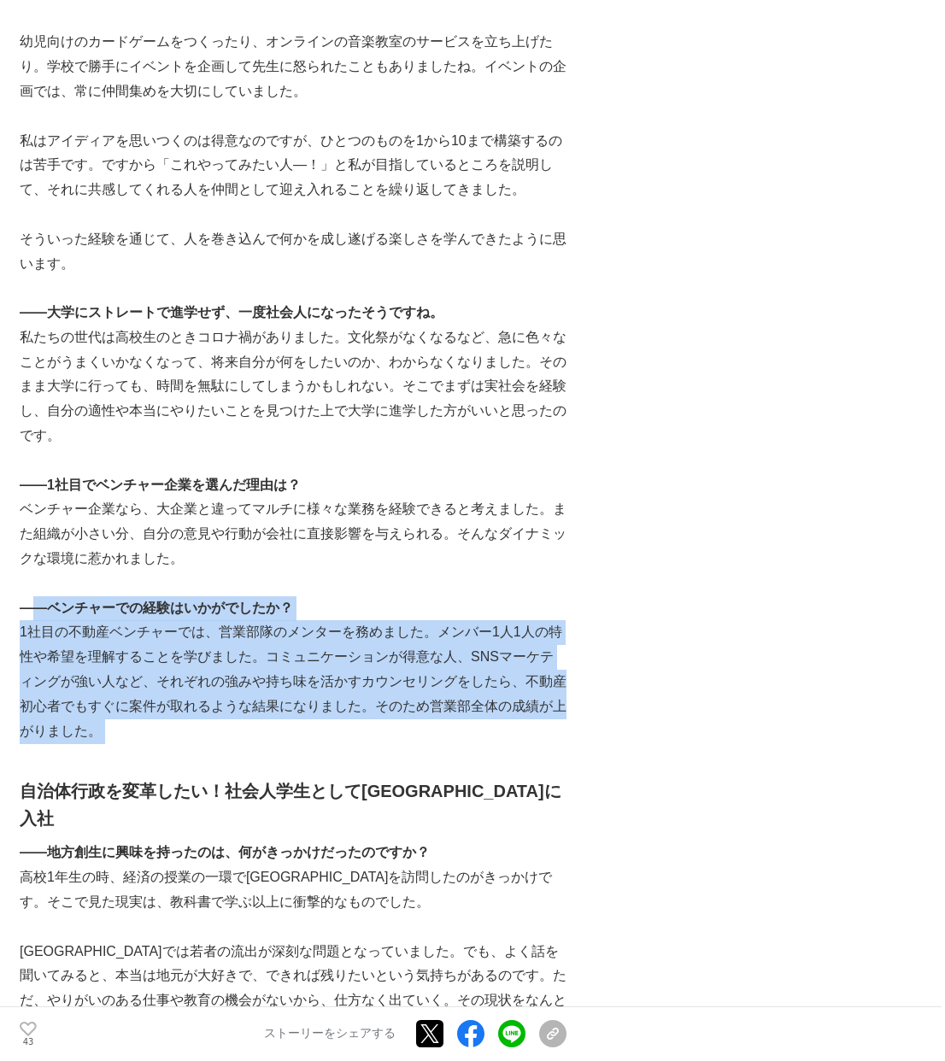
drag, startPoint x: 28, startPoint y: 578, endPoint x: 249, endPoint y: 742, distance: 274.8
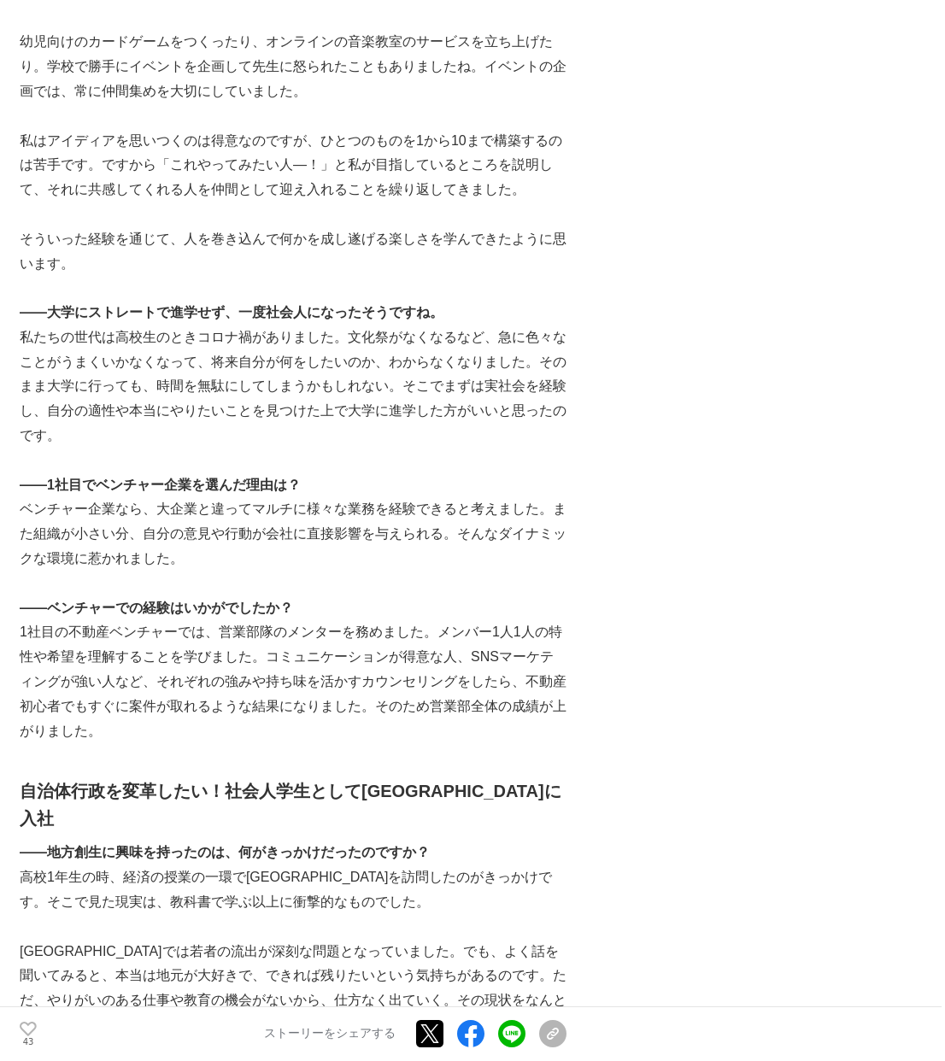
click at [223, 711] on p "1社目の不動産ベンチャーでは、営業部隊のメンターを務めました。メンバー1人1人の特性や希望を理解することを学びました。コミュニケーションが得意な人、SNSマー…" at bounding box center [293, 681] width 547 height 123
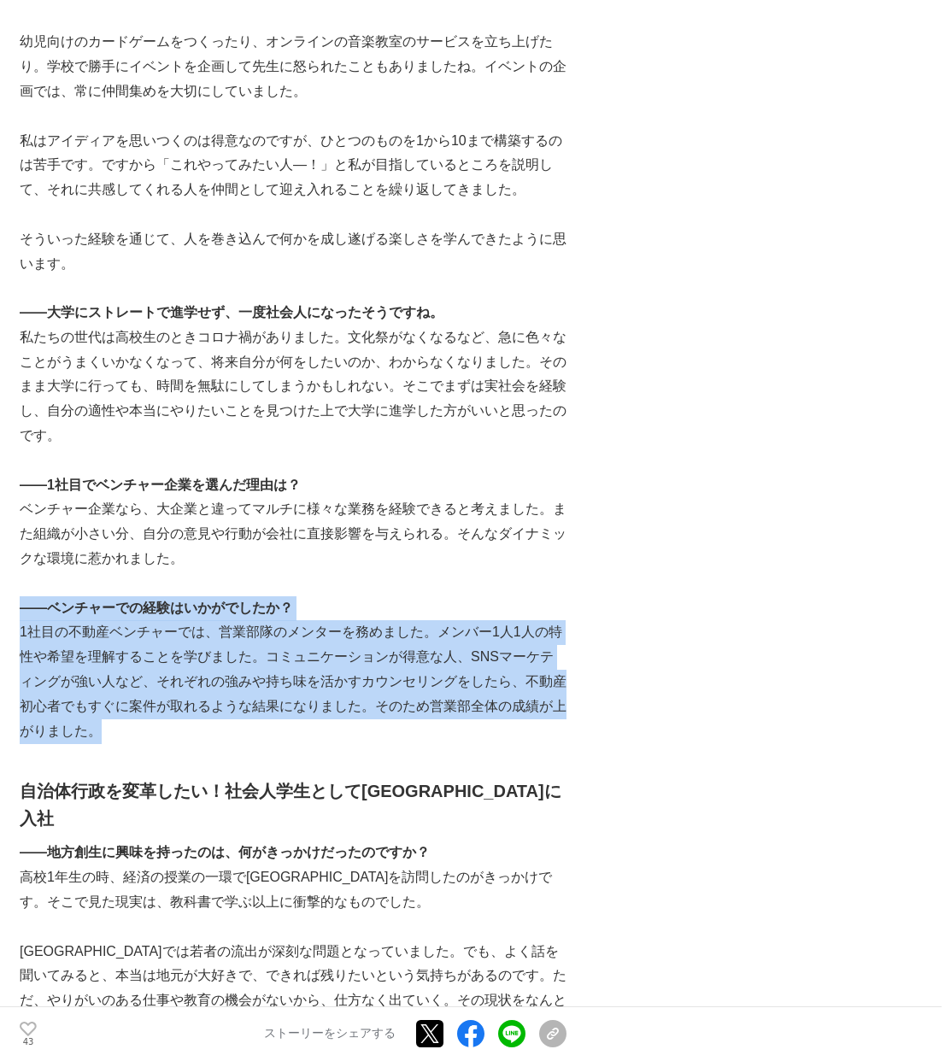
drag, startPoint x: 23, startPoint y: 574, endPoint x: 202, endPoint y: 729, distance: 236.9
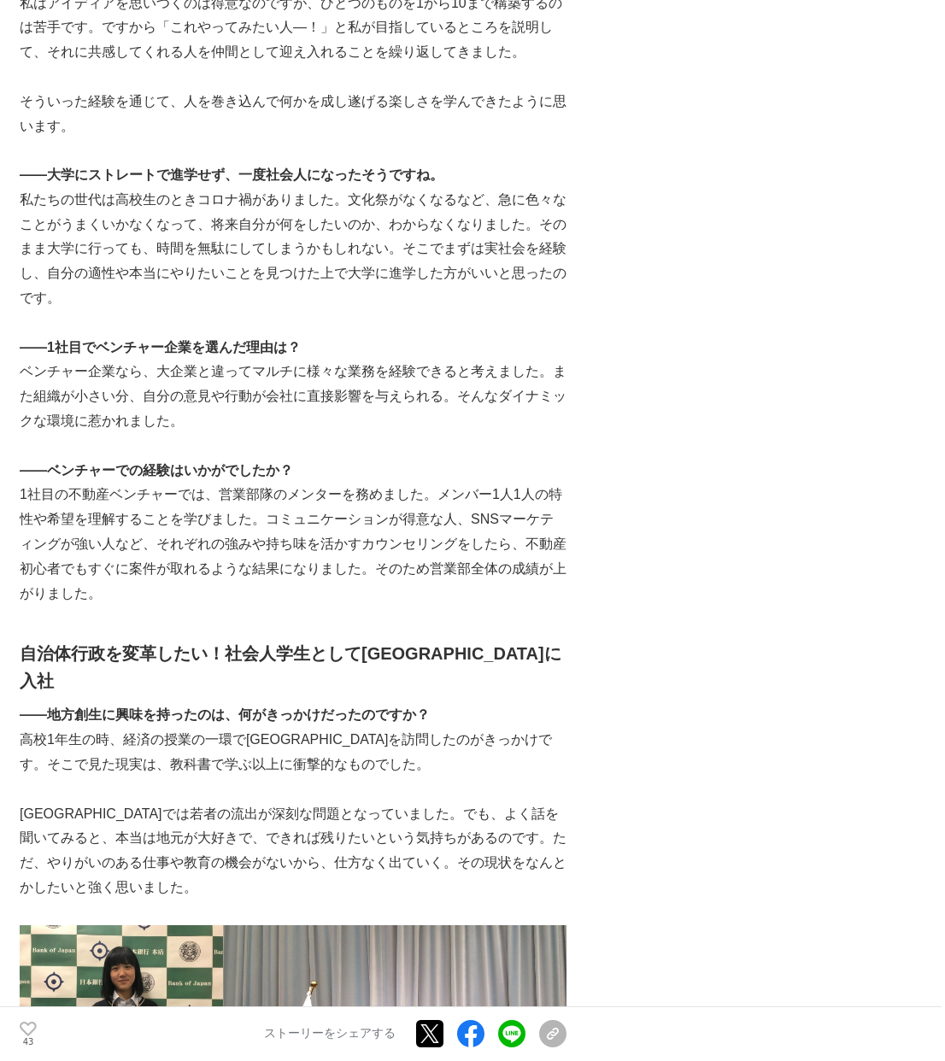
scroll to position [1325, 0]
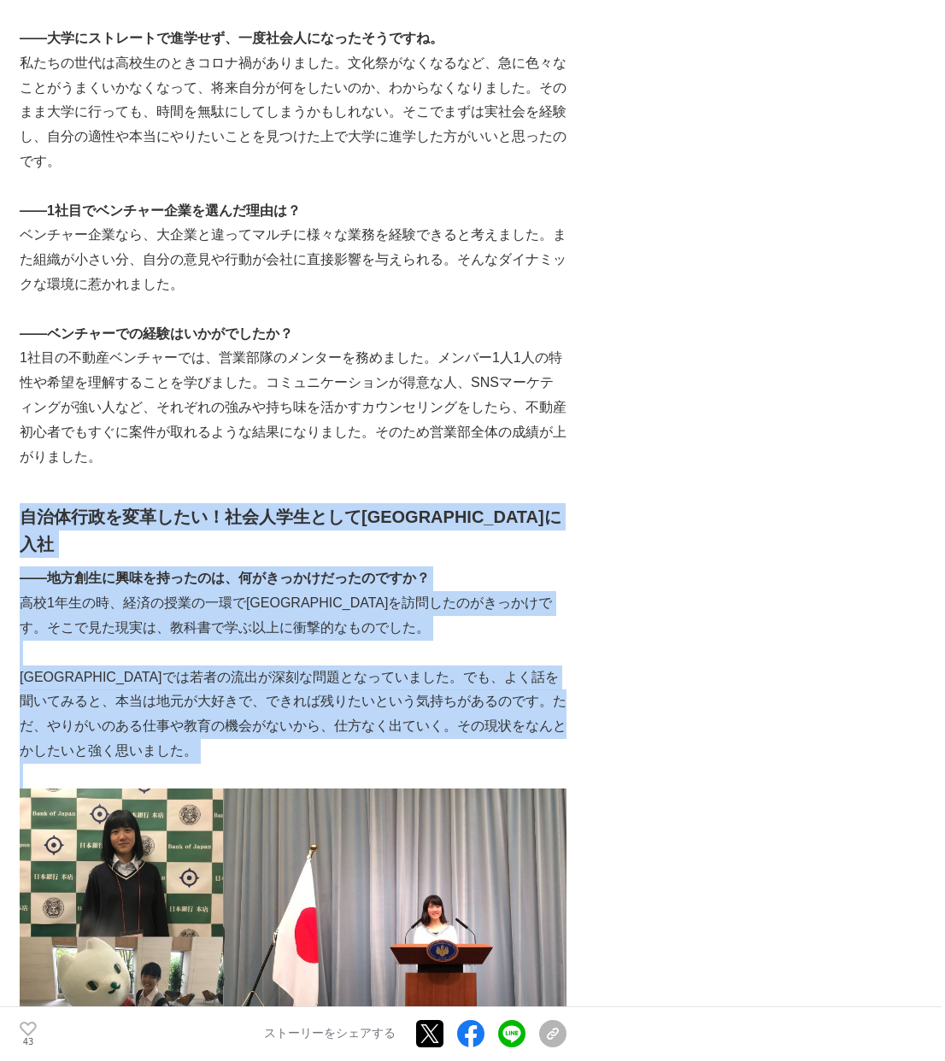
drag, startPoint x: 82, startPoint y: 470, endPoint x: 305, endPoint y: 721, distance: 335.9
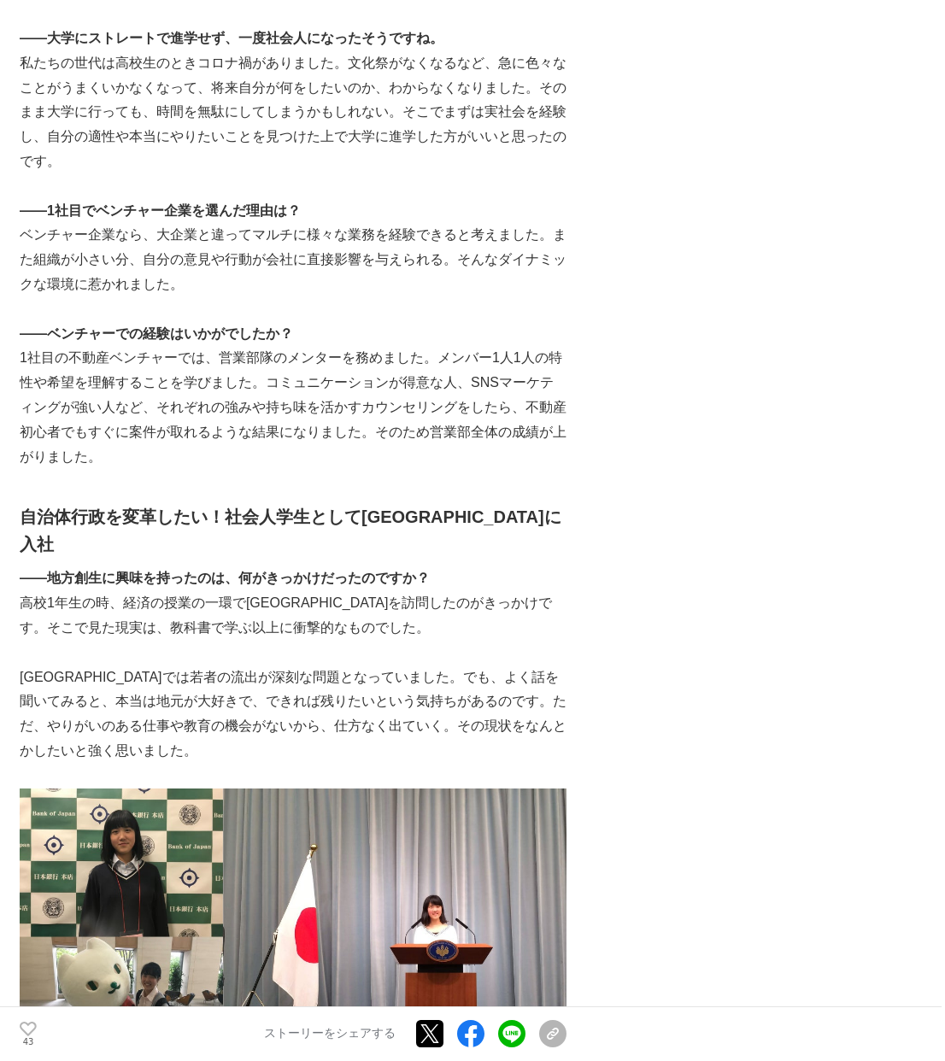
click at [208, 703] on p "[GEOGRAPHIC_DATA]では若者の流出が深刻な問題となっていました。でも、よく話を聞いてみると、本当は地元が大好きで、できれば残りたいという気持ちが…" at bounding box center [293, 715] width 547 height 98
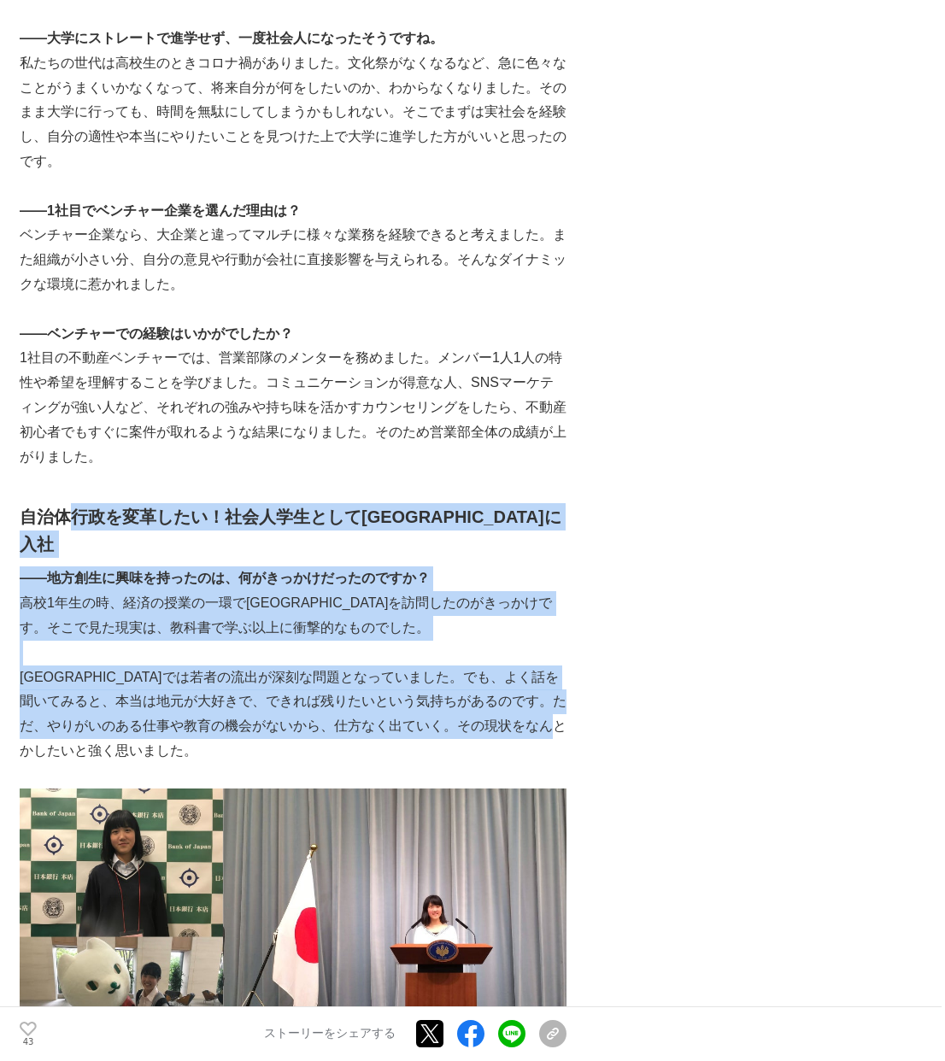
drag, startPoint x: 73, startPoint y: 495, endPoint x: 284, endPoint y: 704, distance: 296.6
click at [284, 704] on p "[GEOGRAPHIC_DATA]では若者の流出が深刻な問題となっていました。でも、よく話を聞いてみると、本当は地元が大好きで、できれば残りたいという気持ちが…" at bounding box center [293, 715] width 547 height 98
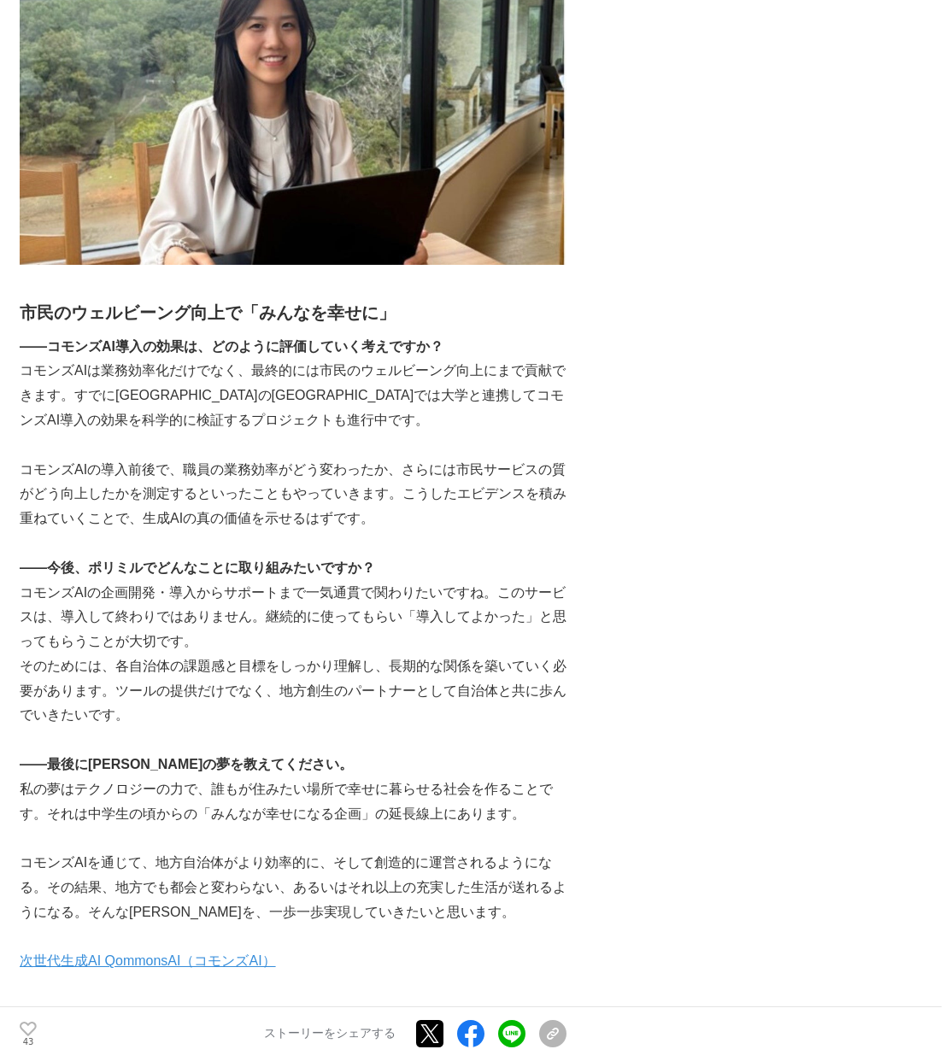
scroll to position [5199, 0]
